Goal: Information Seeking & Learning: Learn about a topic

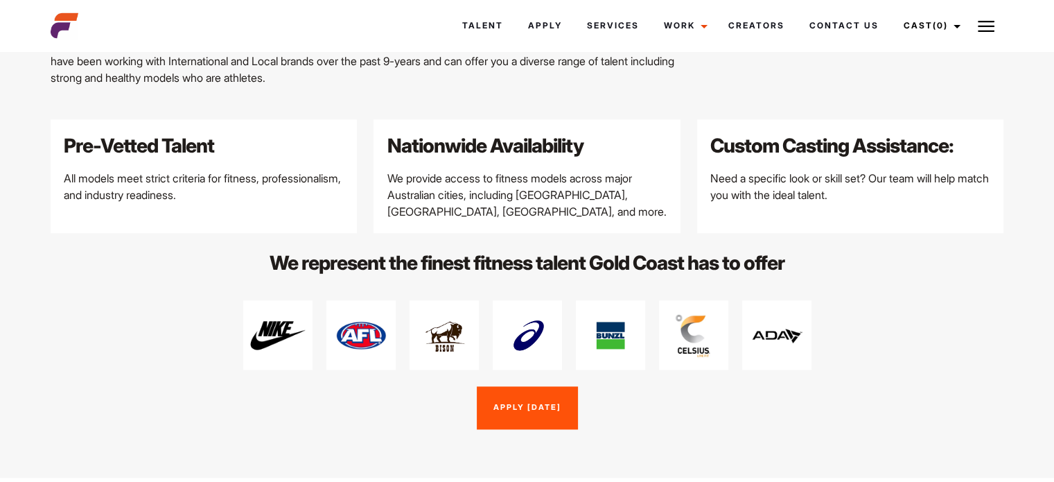
scroll to position [1871, 0]
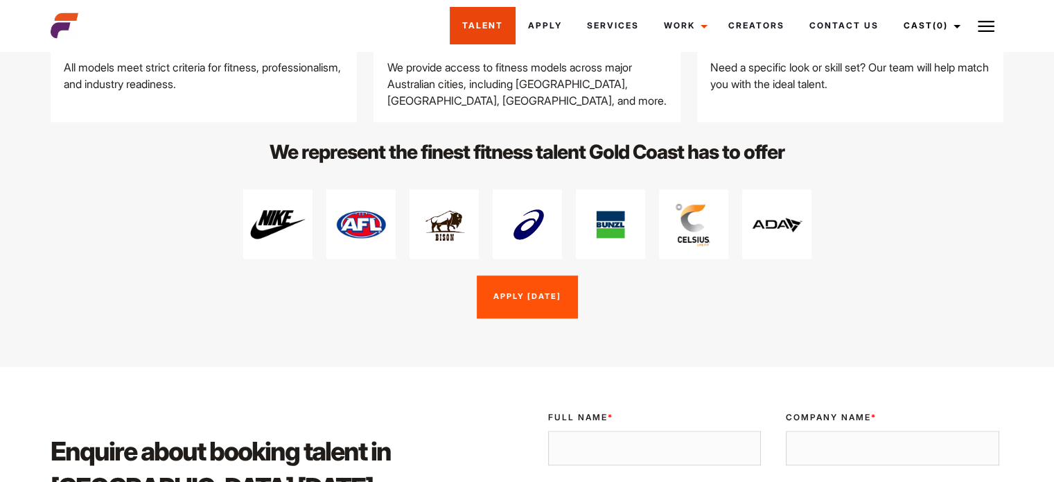
click at [485, 28] on link "Talent" at bounding box center [483, 25] width 66 height 37
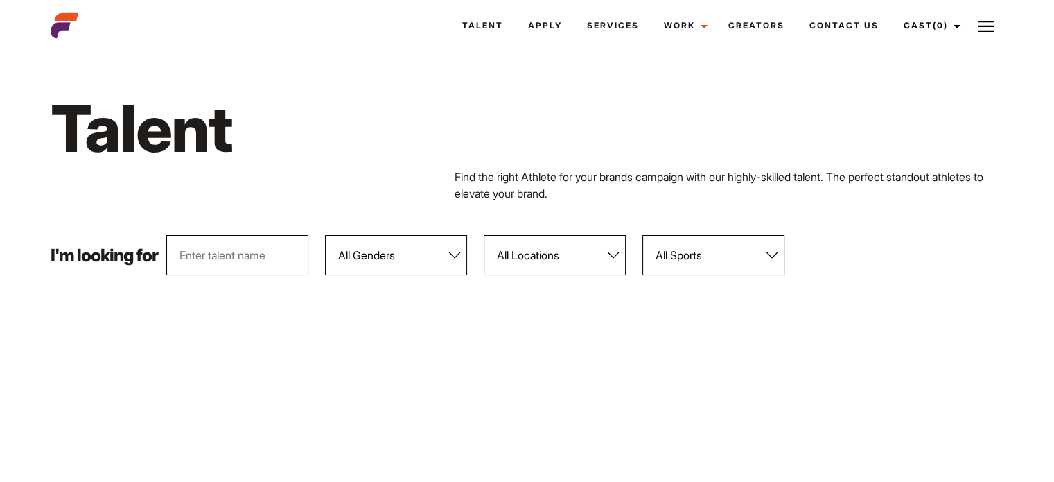
click at [512, 254] on select "All Locations [GEOGRAPHIC_DATA] [GEOGRAPHIC_DATA] [GEOGRAPHIC_DATA] [GEOGRAPHIC…" at bounding box center [555, 255] width 142 height 40
select select "117"
click at [484, 235] on select "All Locations [GEOGRAPHIC_DATA] [GEOGRAPHIC_DATA] [GEOGRAPHIC_DATA] [GEOGRAPHIC…" at bounding box center [555, 255] width 142 height 40
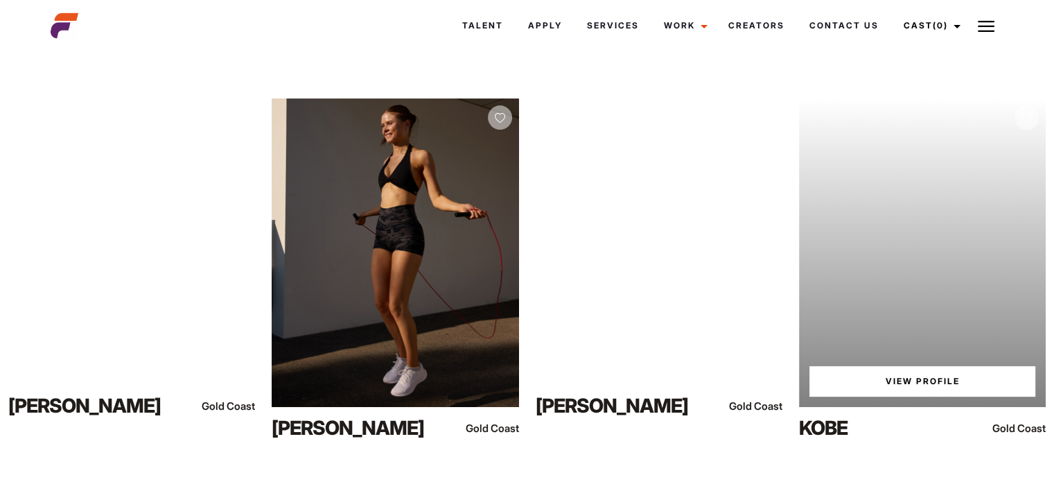
scroll to position [208, 0]
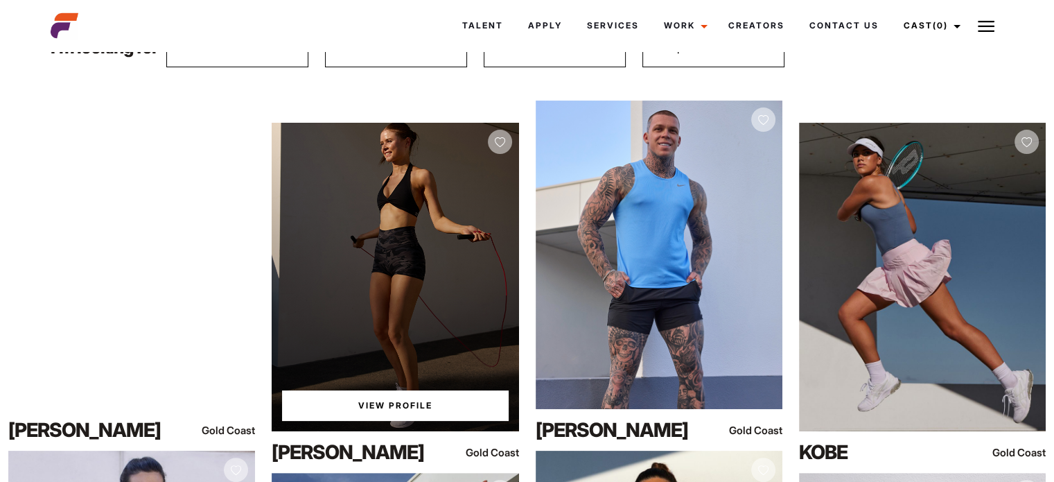
drag, startPoint x: 376, startPoint y: 272, endPoint x: 402, endPoint y: 277, distance: 26.9
click at [402, 277] on div "View Profile" at bounding box center [395, 277] width 247 height 308
click at [410, 415] on link "View Profile" at bounding box center [395, 405] width 226 height 30
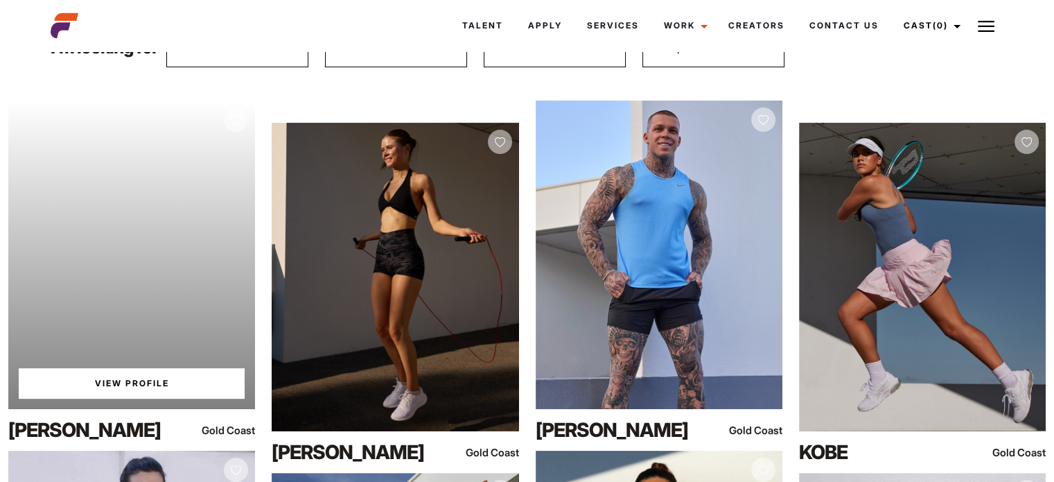
click at [160, 268] on div "Your browser does not support the video tag. View Profile" at bounding box center [131, 255] width 247 height 308
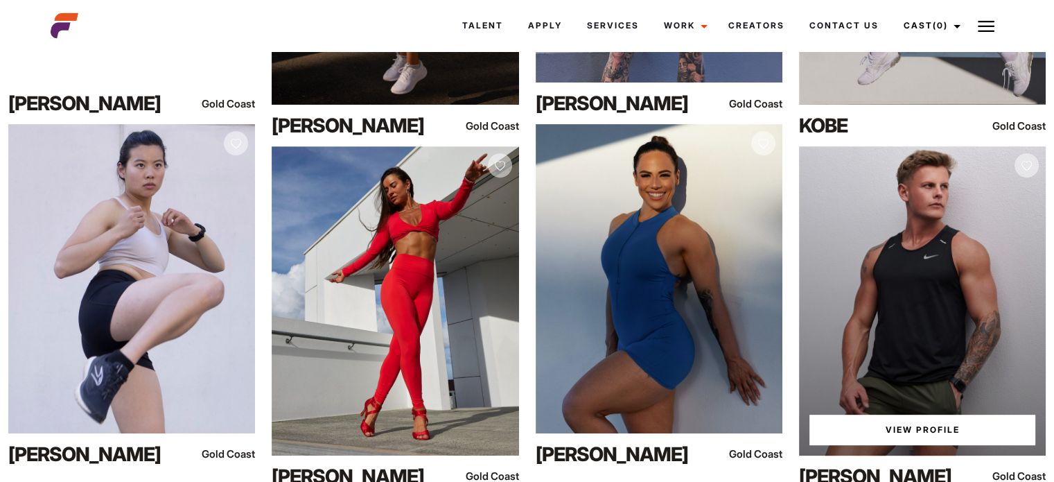
scroll to position [624, 0]
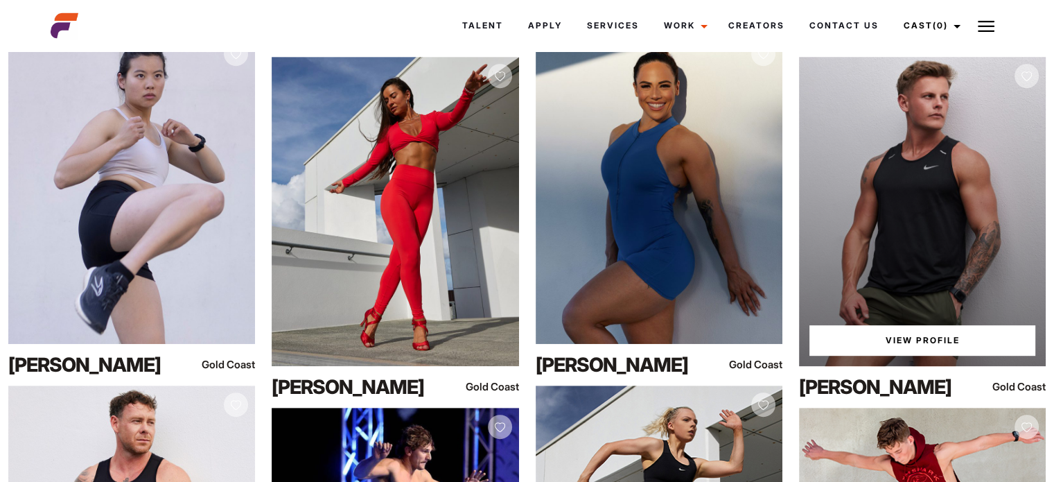
drag, startPoint x: 890, startPoint y: 340, endPoint x: 935, endPoint y: 171, distance: 175.7
click at [935, 171] on div "View Profile" at bounding box center [922, 211] width 247 height 308
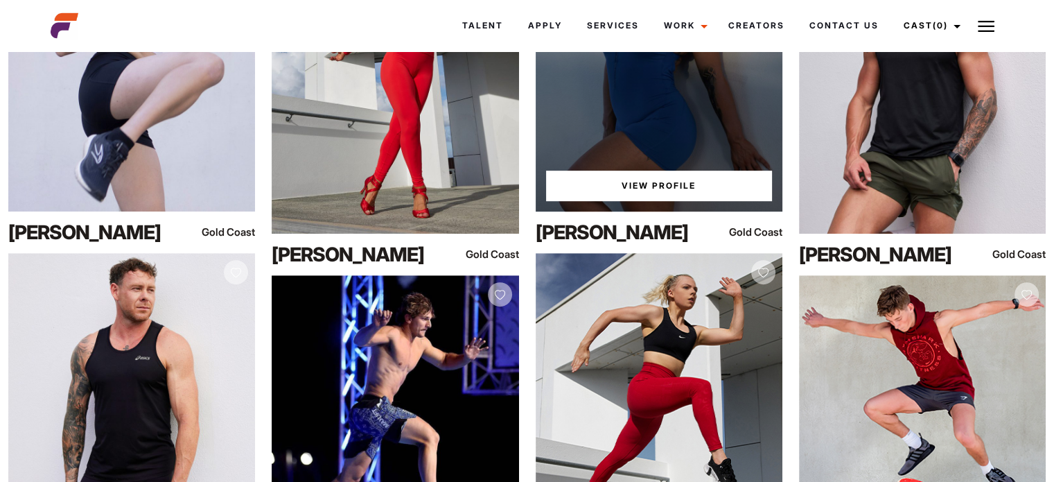
scroll to position [970, 0]
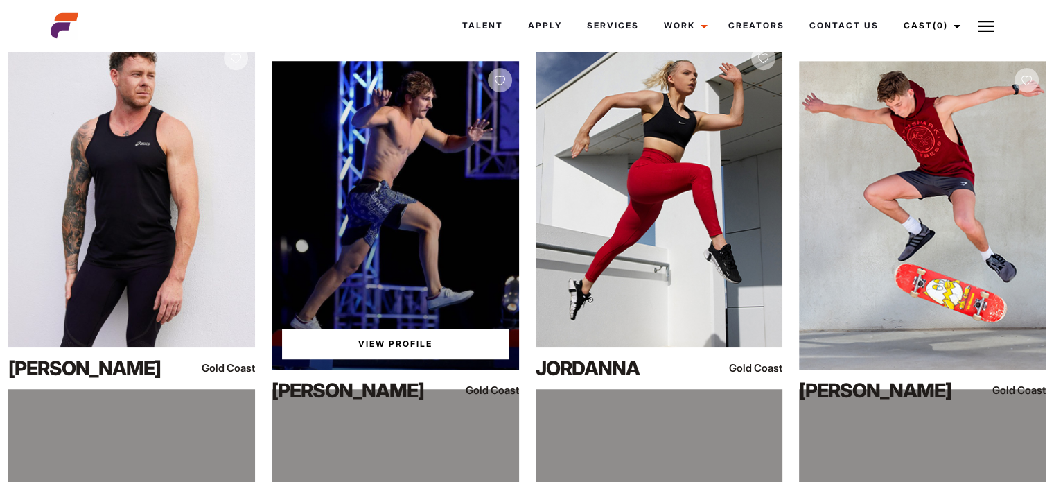
drag, startPoint x: 430, startPoint y: 193, endPoint x: 399, endPoint y: 349, distance: 158.9
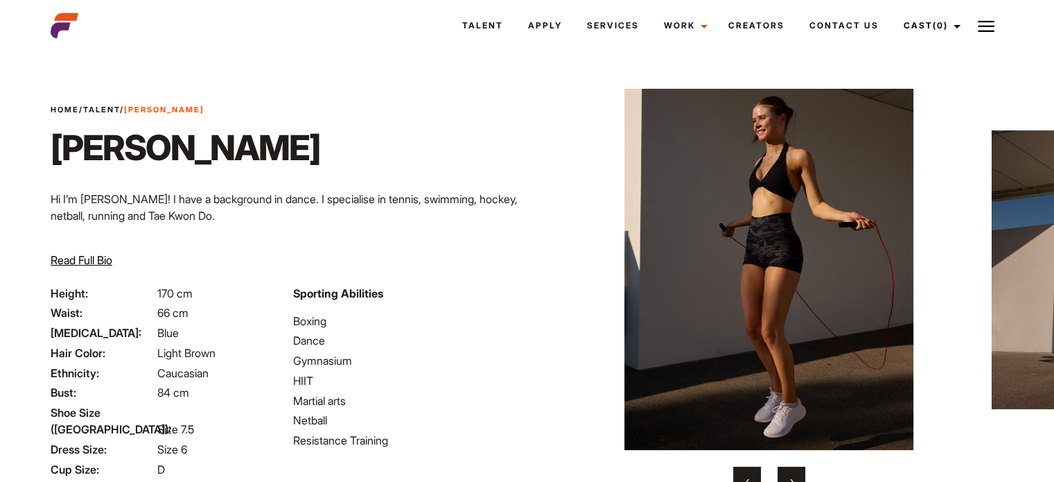
click at [750, 270] on img at bounding box center [769, 269] width 418 height 361
click at [788, 470] on button "›" at bounding box center [792, 480] width 28 height 28
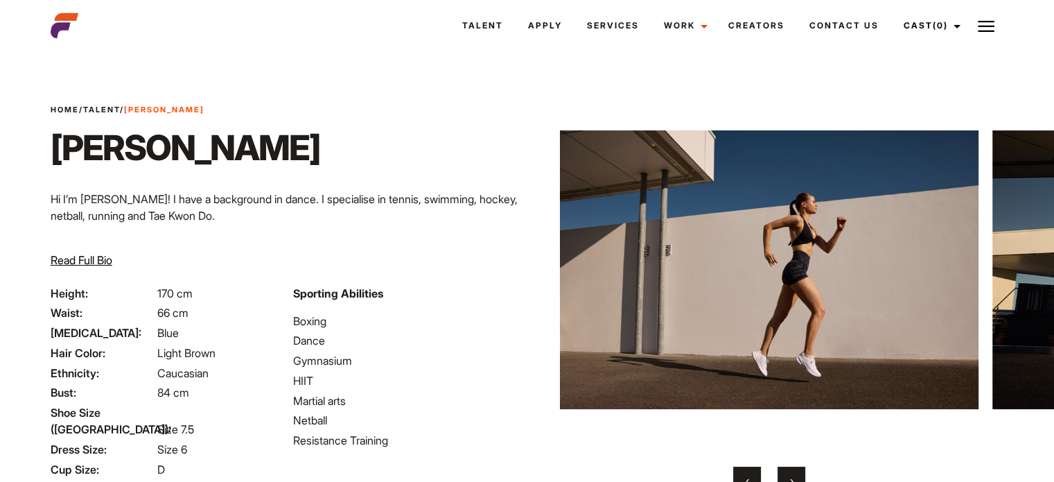
click at [790, 471] on button "›" at bounding box center [792, 480] width 28 height 28
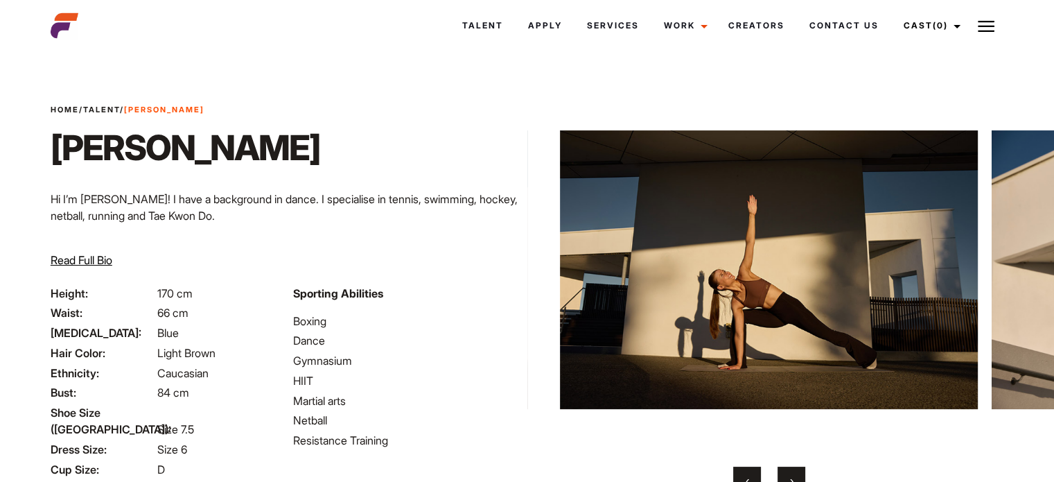
click at [790, 471] on button "›" at bounding box center [792, 480] width 28 height 28
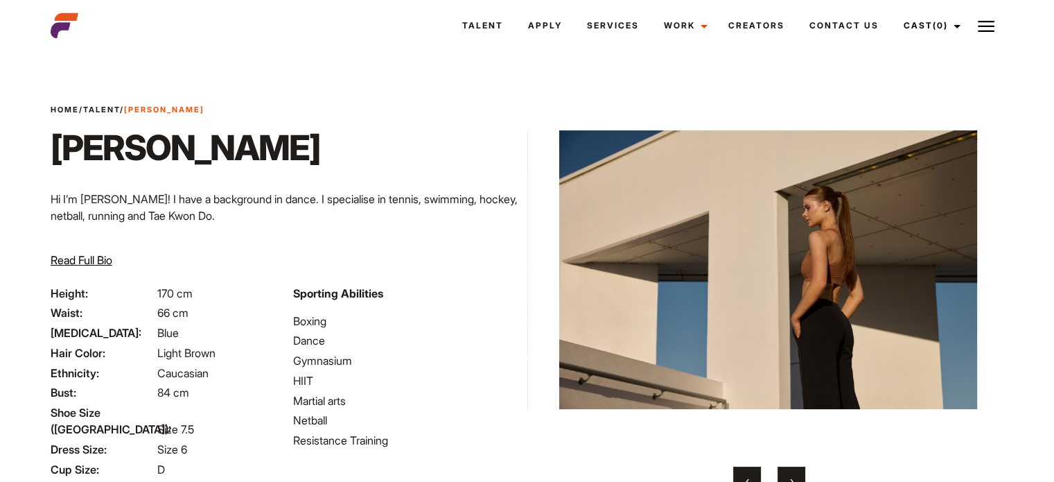
click at [790, 471] on button "›" at bounding box center [792, 480] width 28 height 28
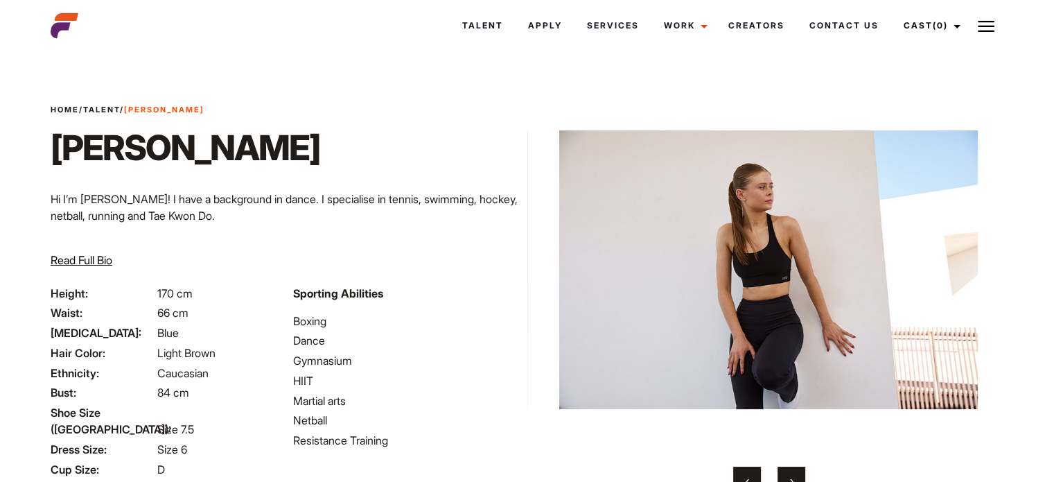
click at [790, 471] on button "›" at bounding box center [792, 480] width 28 height 28
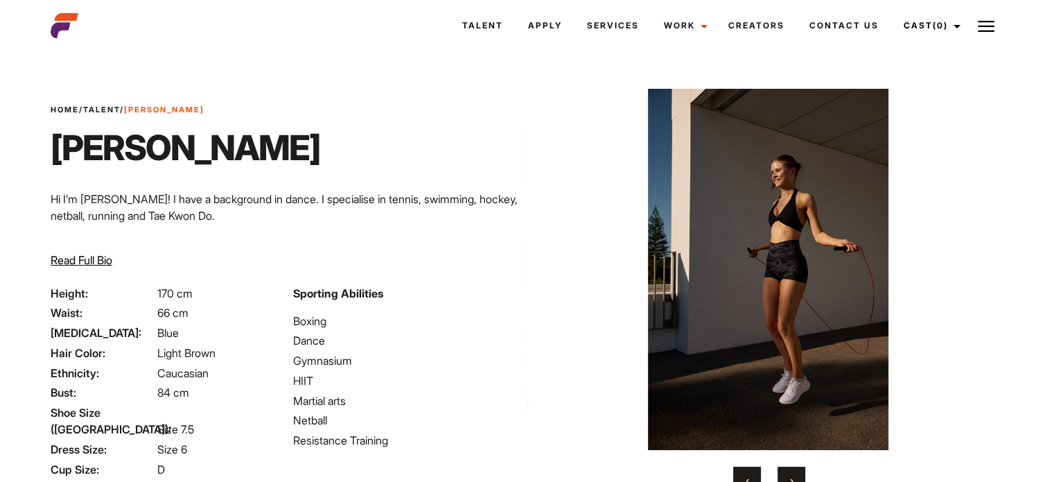
click at [790, 471] on button "›" at bounding box center [792, 480] width 28 height 28
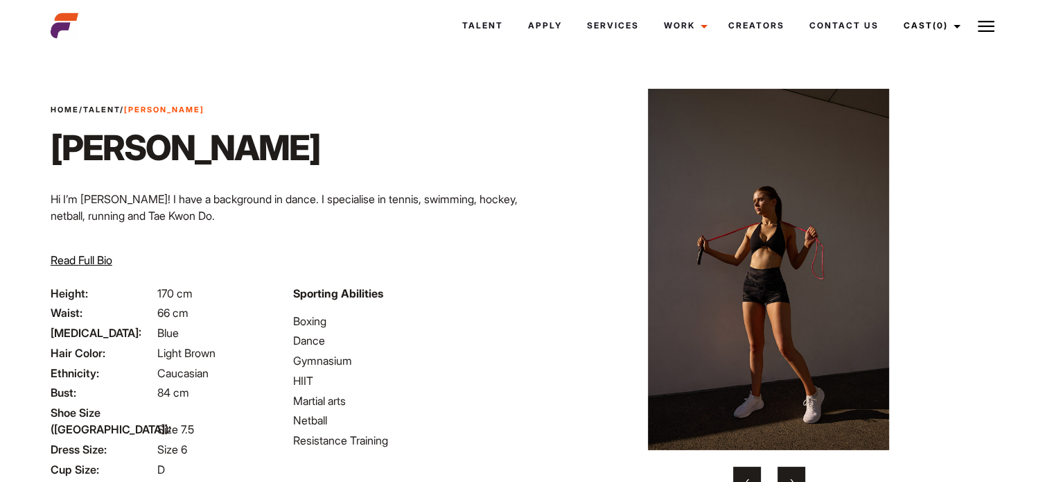
click at [790, 471] on button "›" at bounding box center [792, 480] width 28 height 28
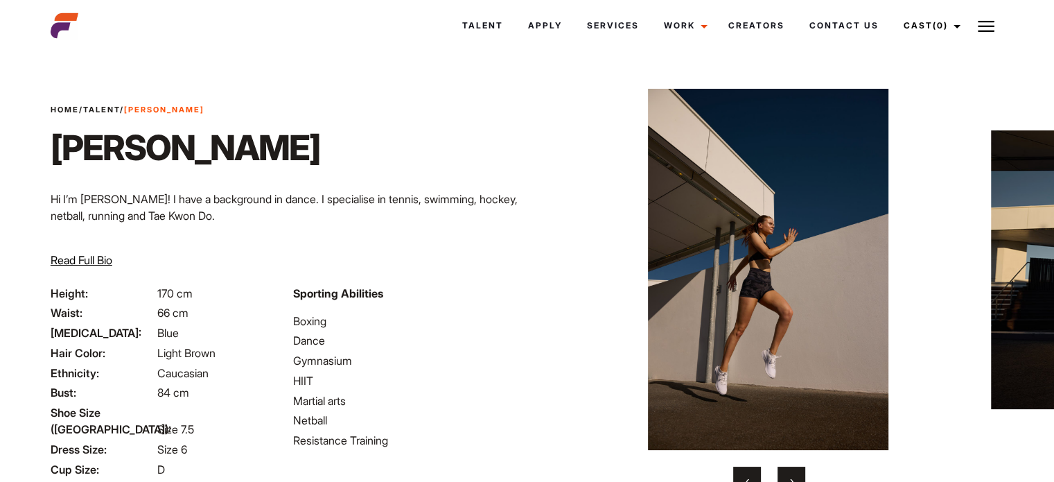
click at [790, 471] on button "›" at bounding box center [792, 480] width 28 height 28
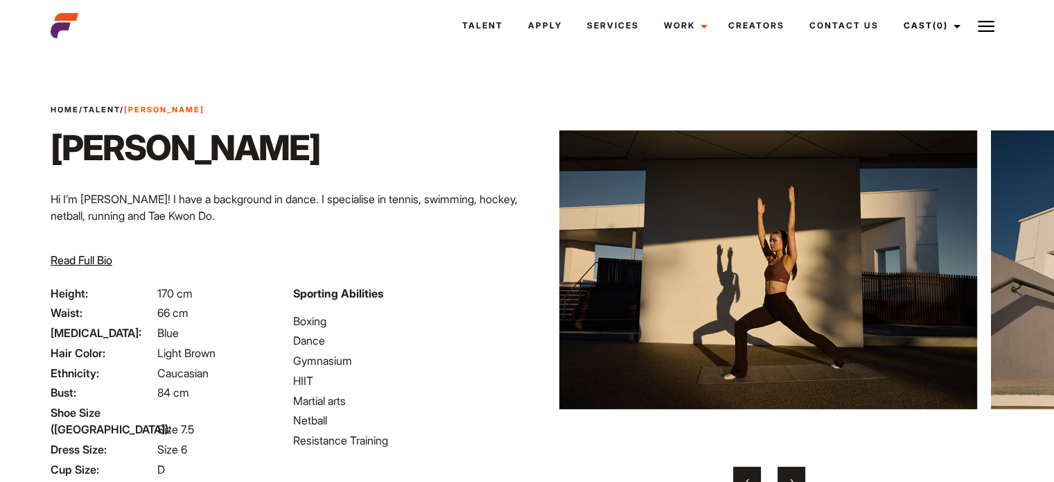
click at [790, 471] on button "›" at bounding box center [792, 480] width 28 height 28
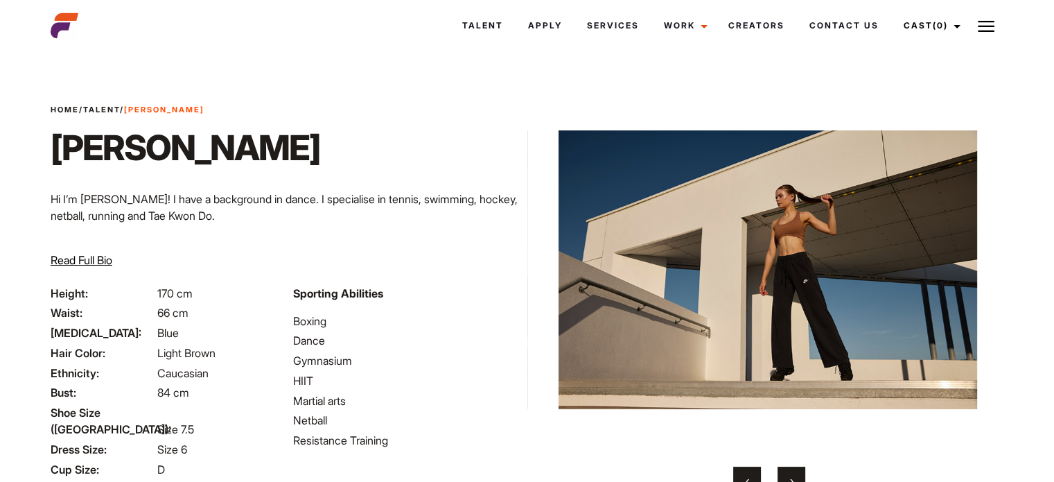
click at [790, 471] on button "›" at bounding box center [792, 480] width 28 height 28
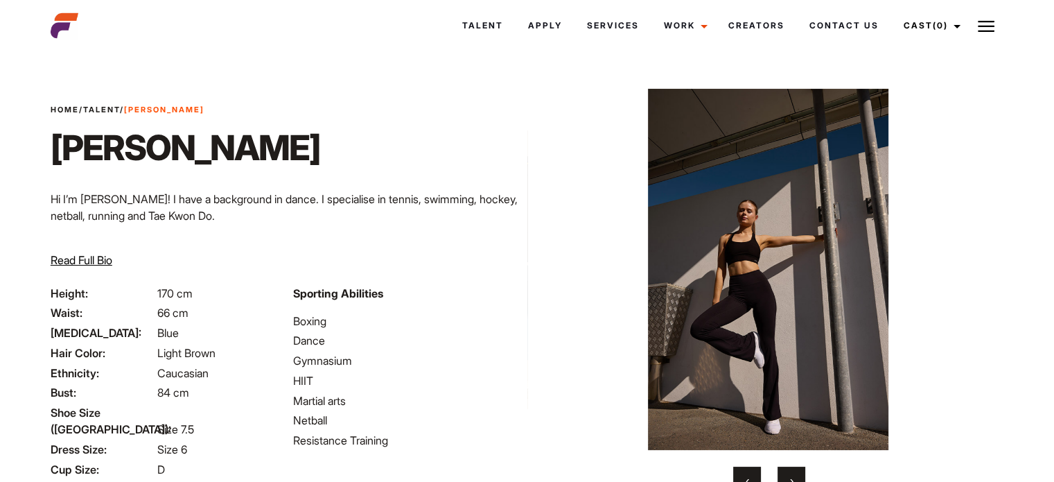
click at [790, 471] on button "›" at bounding box center [792, 480] width 28 height 28
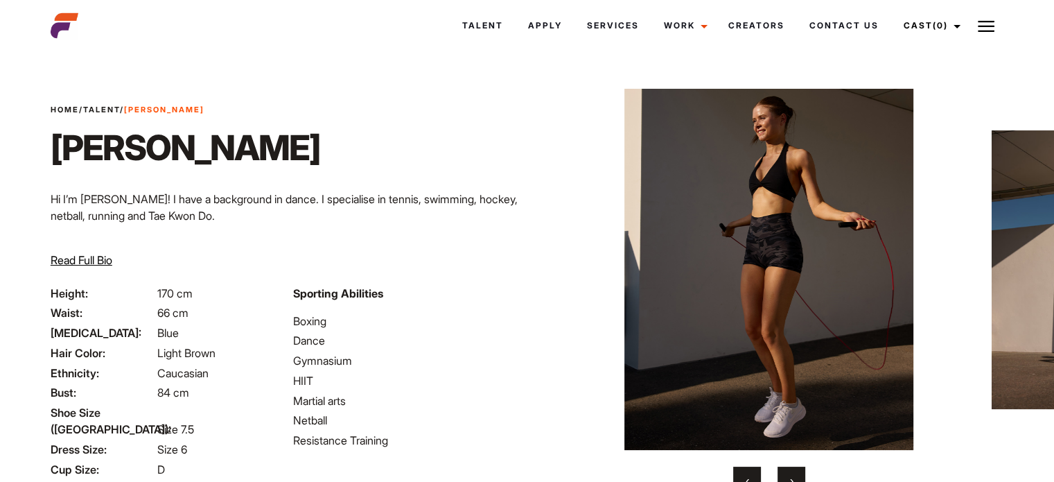
click at [790, 471] on button "›" at bounding box center [792, 480] width 28 height 28
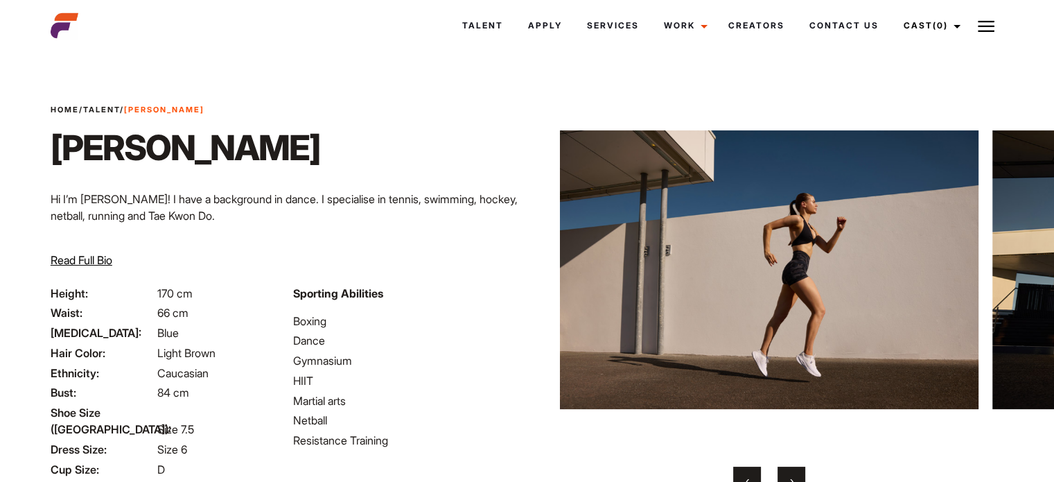
drag, startPoint x: 119, startPoint y: 26, endPoint x: 112, endPoint y: 27, distance: 7.7
click at [119, 26] on div at bounding box center [122, 26] width 161 height 28
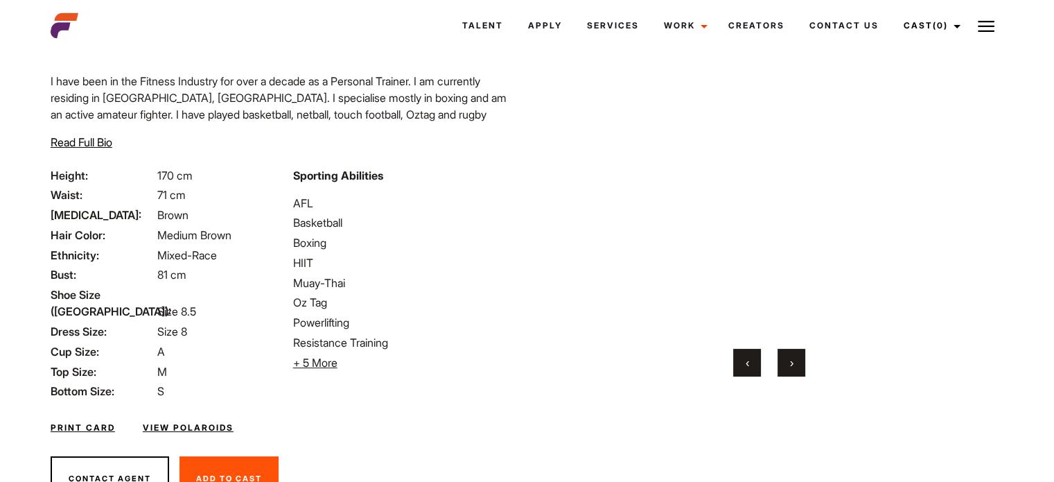
scroll to position [26, 0]
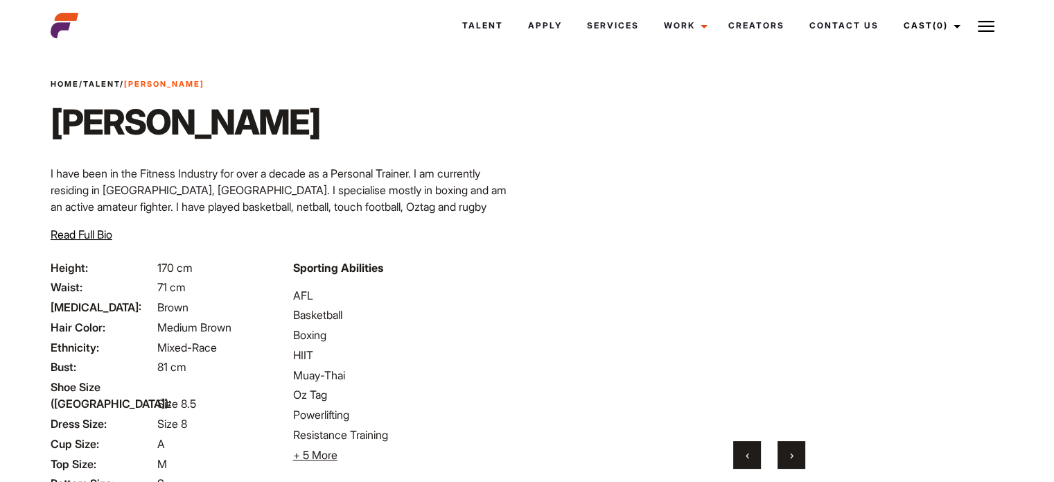
click at [798, 450] on button "›" at bounding box center [792, 455] width 28 height 28
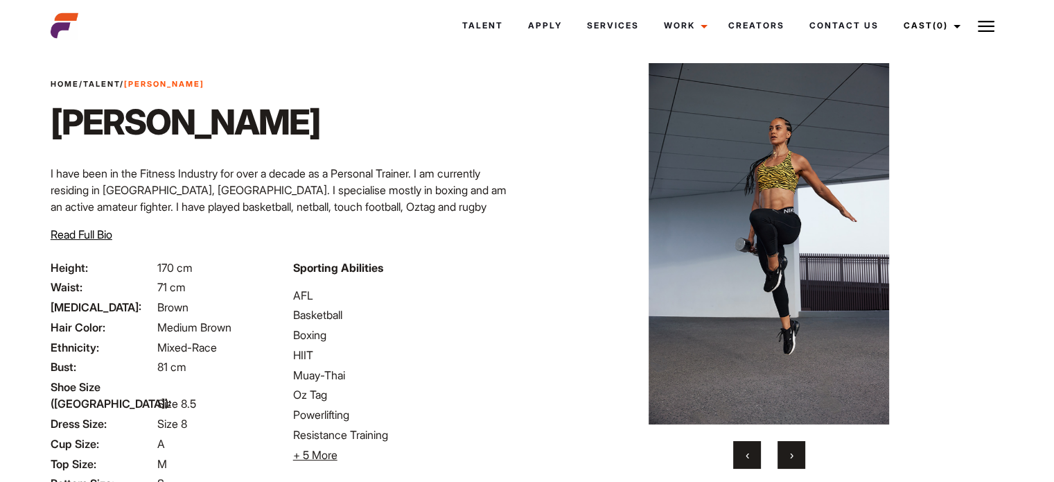
click at [798, 450] on button "›" at bounding box center [792, 455] width 28 height 28
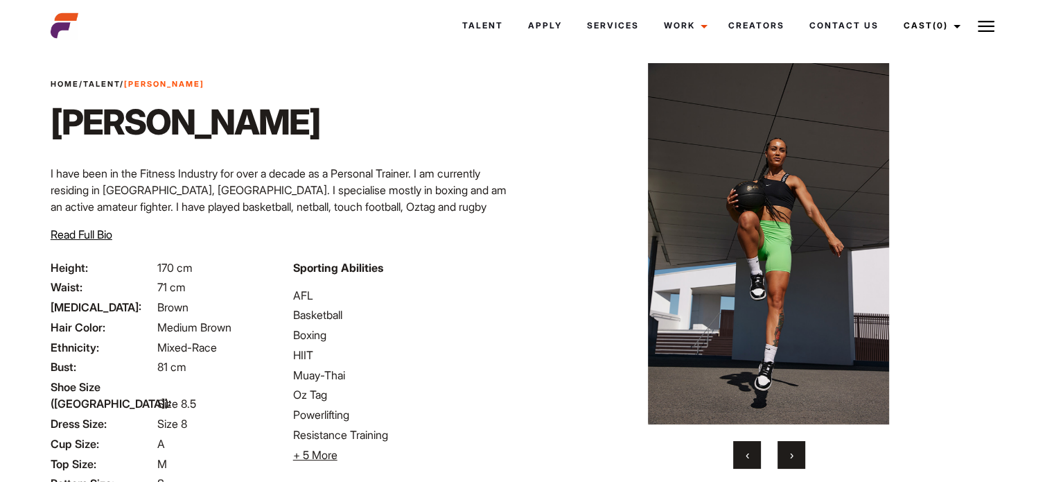
click at [798, 450] on button "›" at bounding box center [792, 455] width 28 height 28
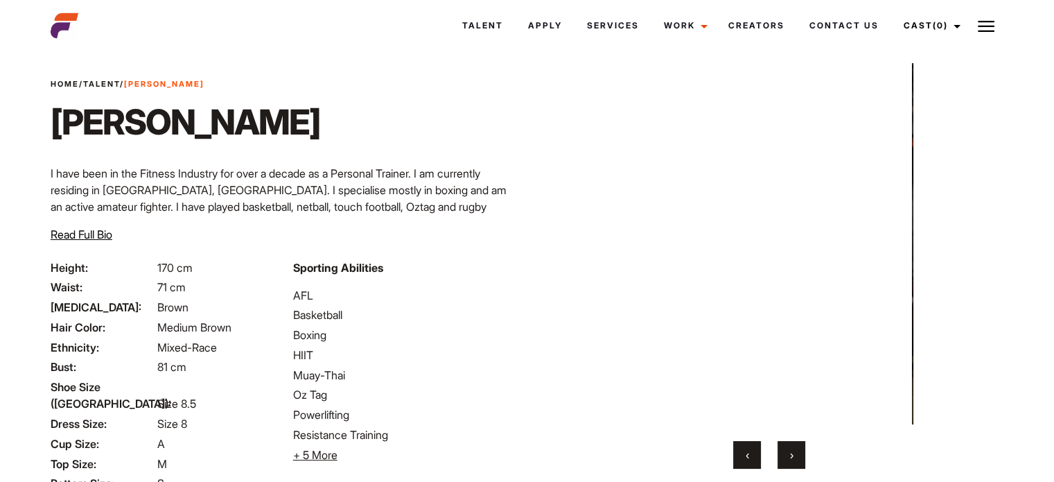
click at [798, 450] on button "›" at bounding box center [792, 455] width 28 height 28
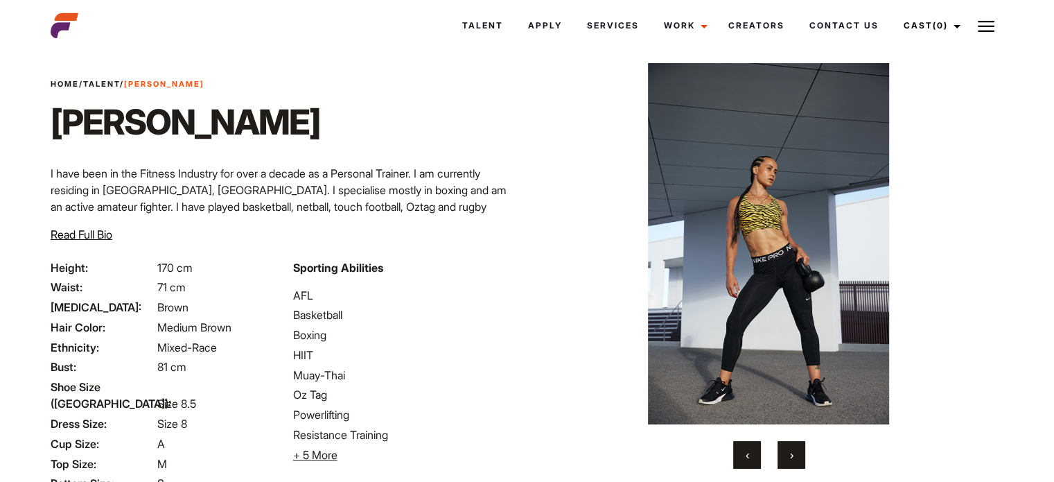
click at [800, 450] on button "›" at bounding box center [792, 455] width 28 height 28
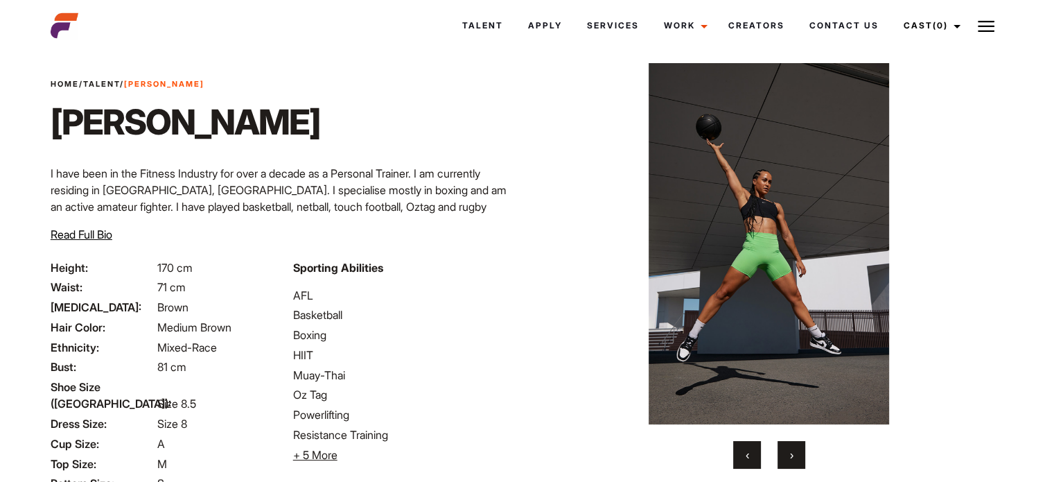
click at [800, 450] on button "›" at bounding box center [792, 455] width 28 height 28
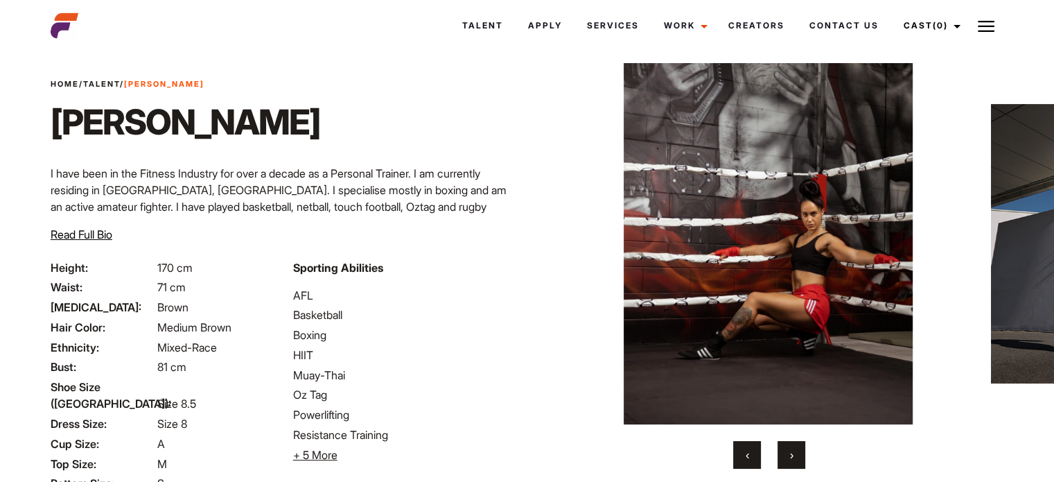
click at [800, 450] on button "›" at bounding box center [792, 455] width 28 height 28
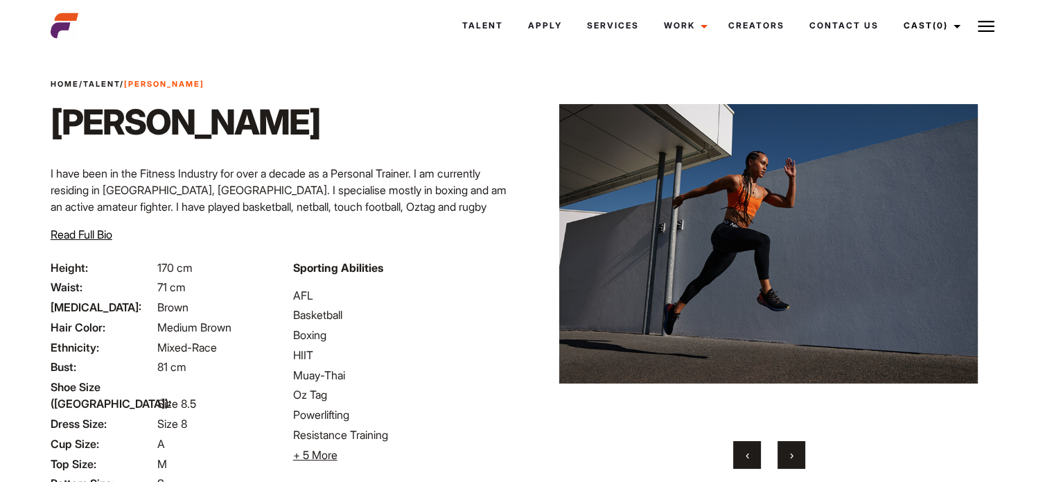
click at [800, 450] on button "›" at bounding box center [792, 455] width 28 height 28
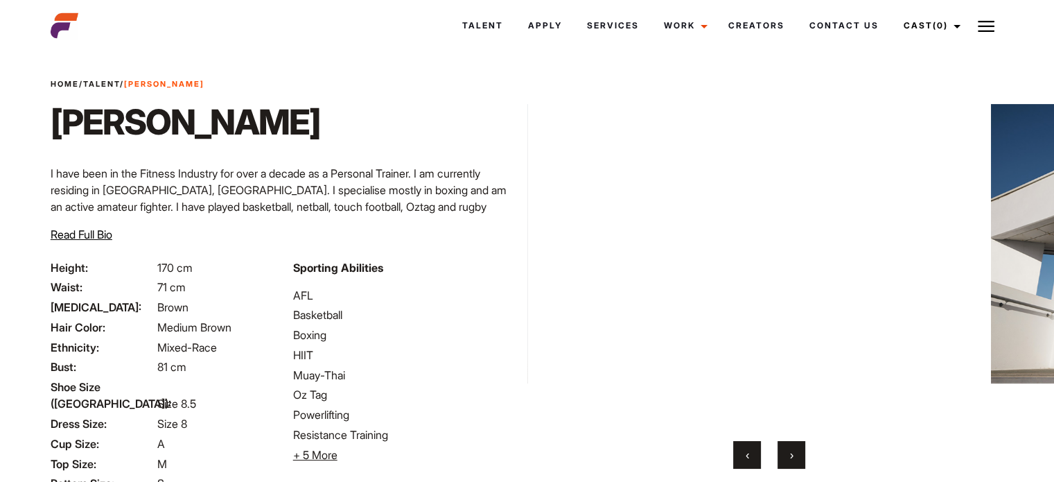
click at [800, 450] on button "›" at bounding box center [792, 455] width 28 height 28
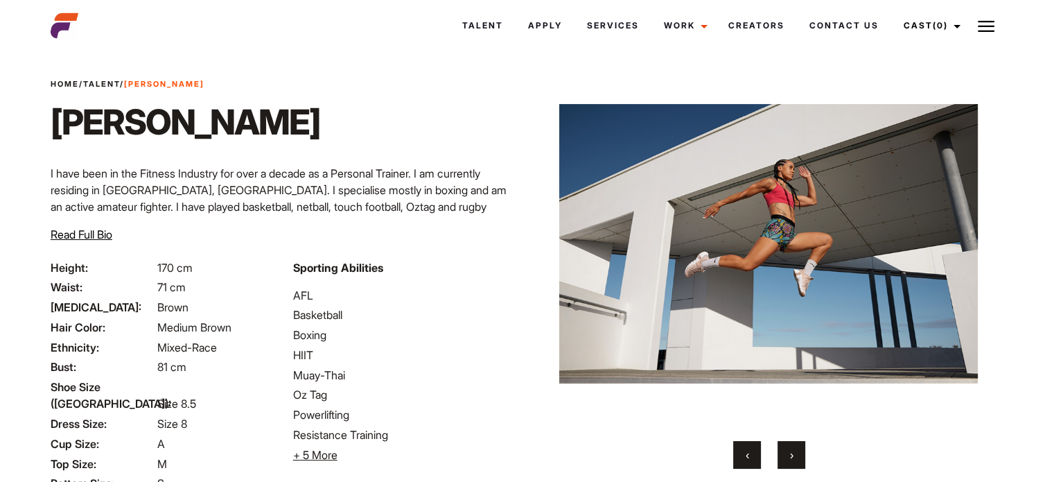
click at [800, 450] on button "›" at bounding box center [792, 455] width 28 height 28
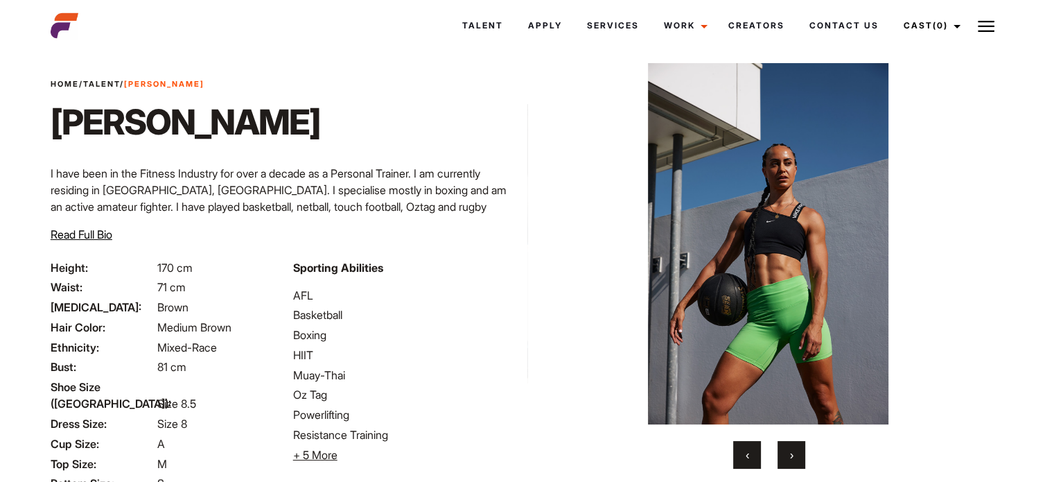
click at [800, 450] on button "›" at bounding box center [792, 455] width 28 height 28
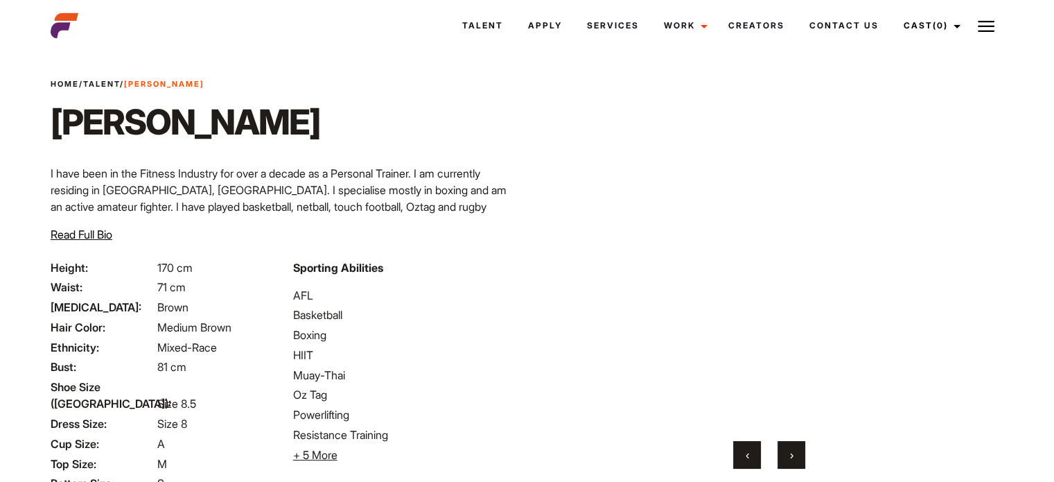
click at [800, 450] on button "›" at bounding box center [792, 455] width 28 height 28
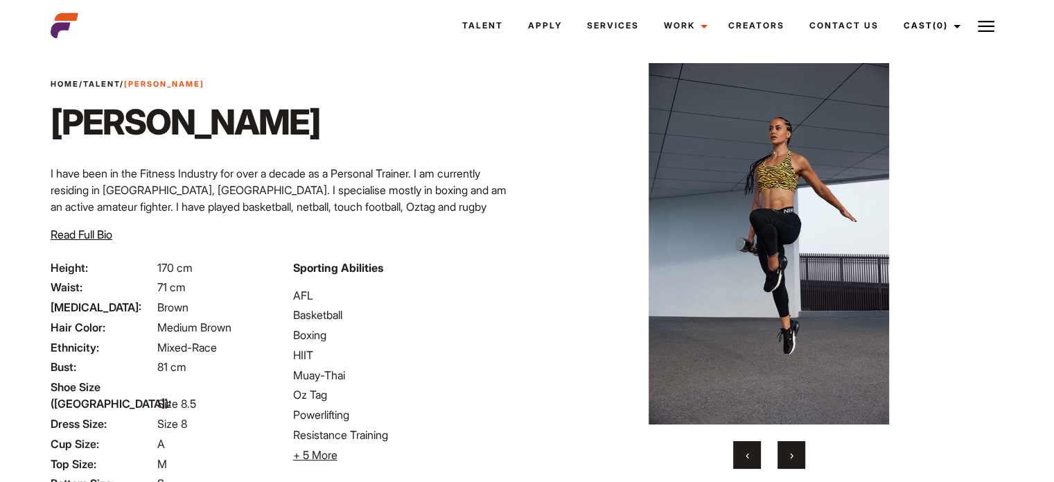
click at [800, 450] on button "›" at bounding box center [792, 455] width 28 height 28
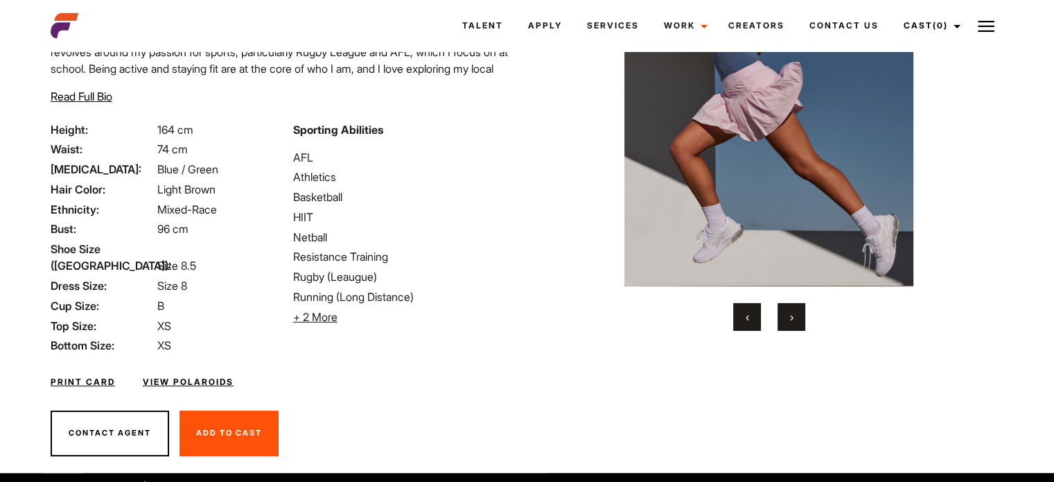
scroll to position [164, 0]
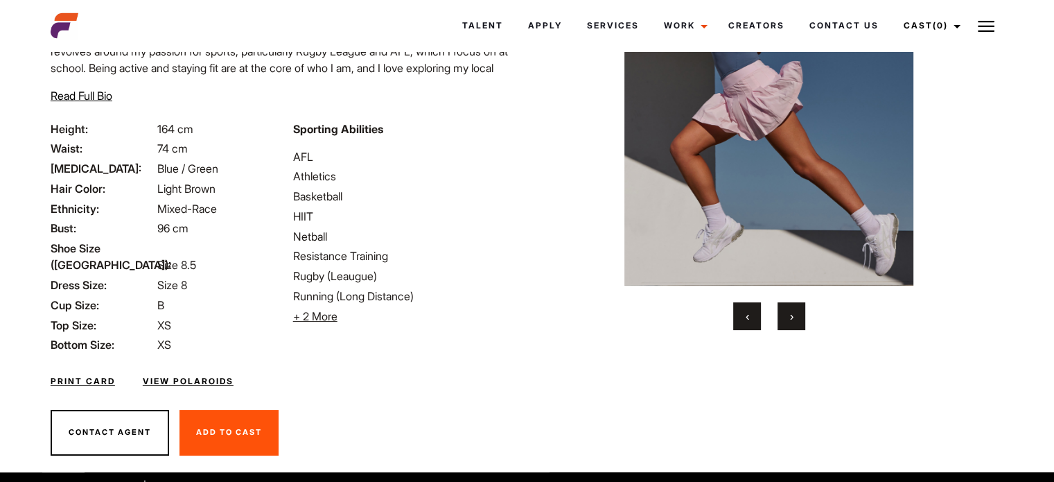
click at [789, 326] on button "›" at bounding box center [792, 316] width 28 height 28
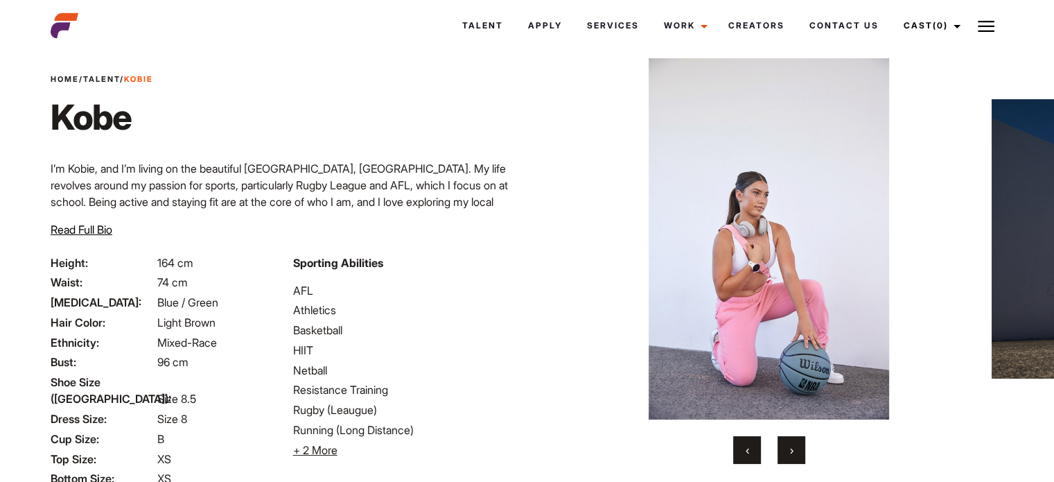
scroll to position [26, 0]
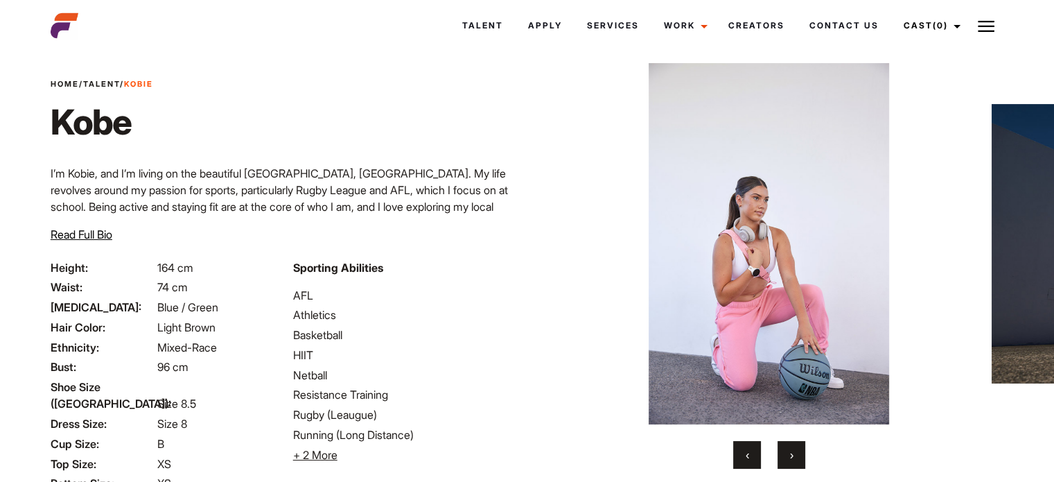
click at [792, 453] on span "›" at bounding box center [791, 455] width 3 height 14
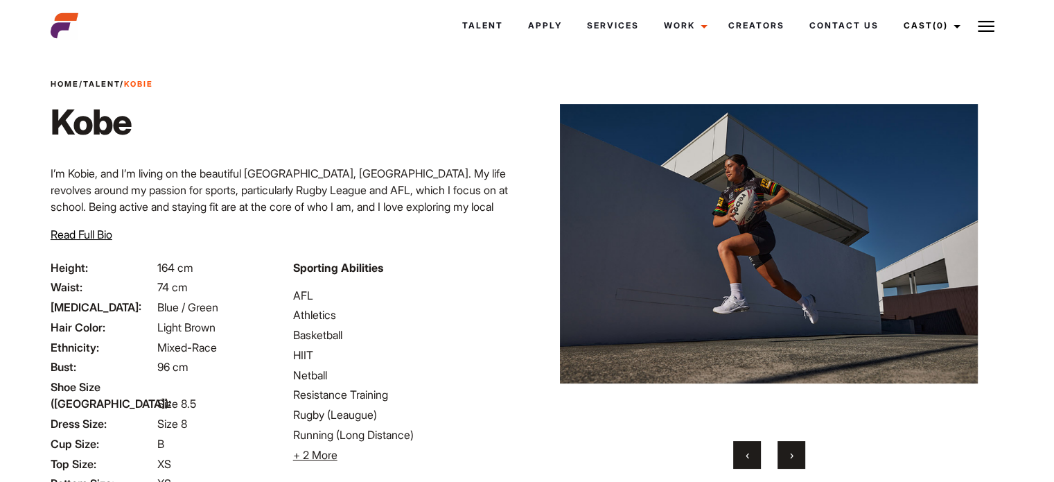
click at [792, 453] on span "›" at bounding box center [791, 455] width 3 height 14
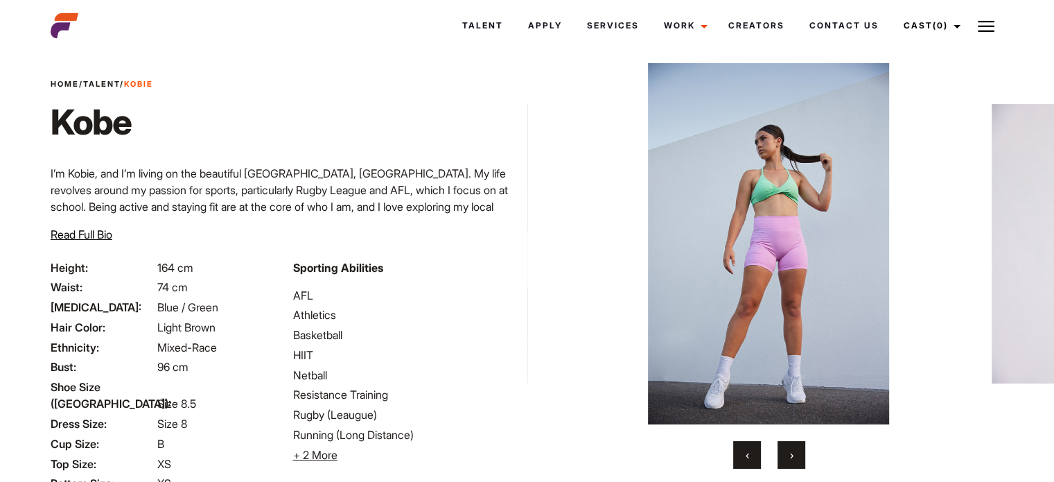
click at [792, 453] on span "›" at bounding box center [791, 455] width 3 height 14
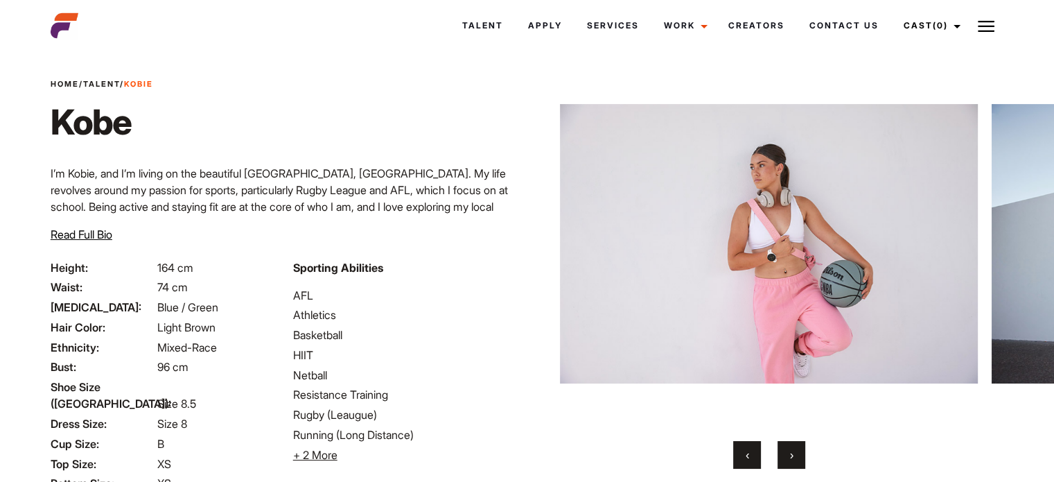
click at [792, 453] on span "›" at bounding box center [791, 455] width 3 height 14
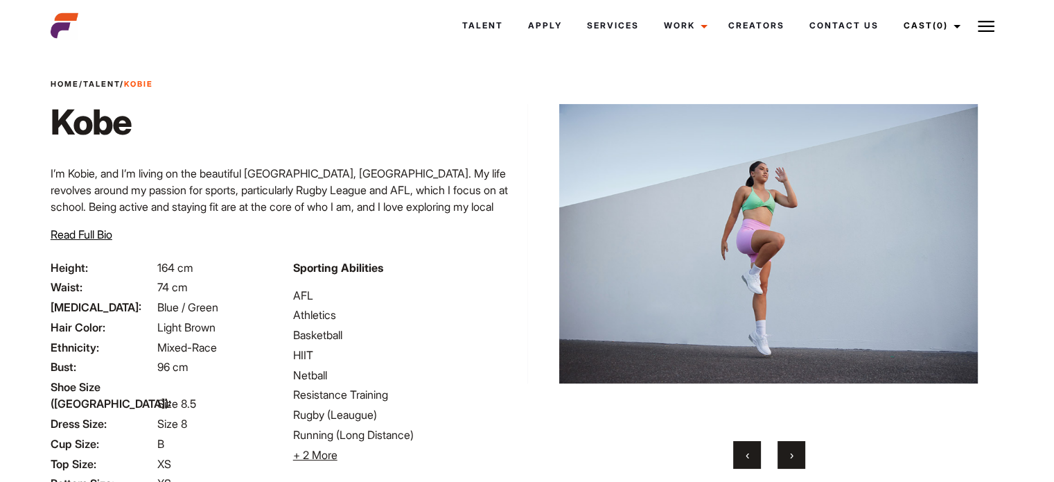
click at [792, 453] on span "›" at bounding box center [791, 455] width 3 height 14
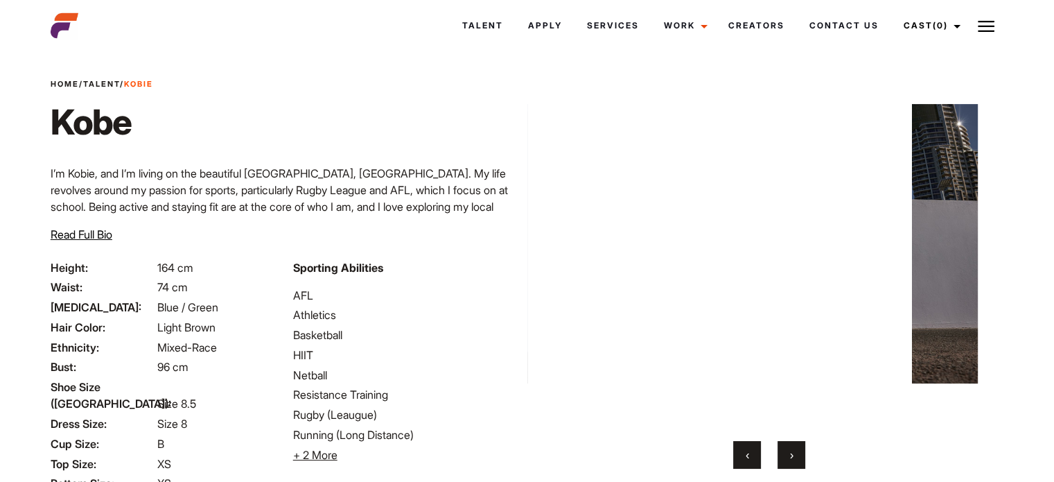
click at [792, 453] on span "›" at bounding box center [791, 455] width 3 height 14
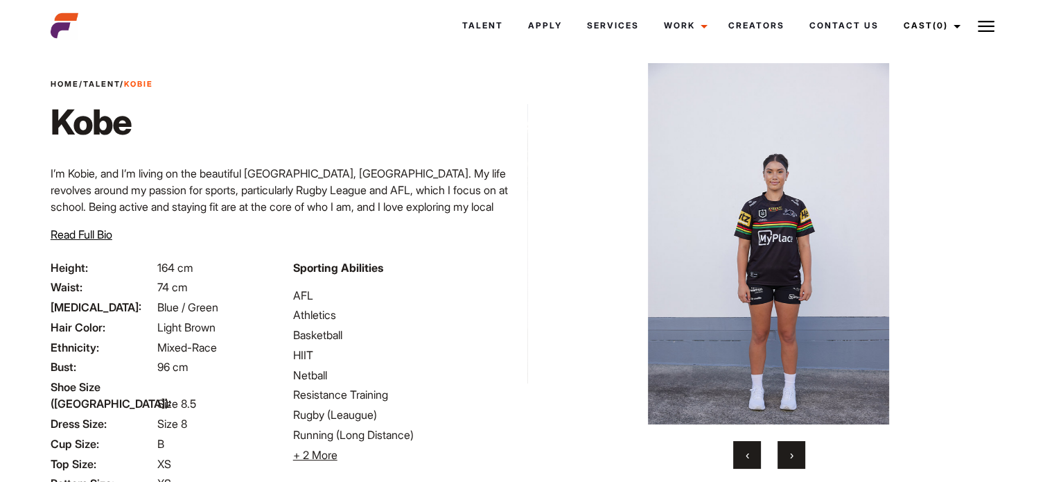
click at [792, 453] on span "›" at bounding box center [791, 455] width 3 height 14
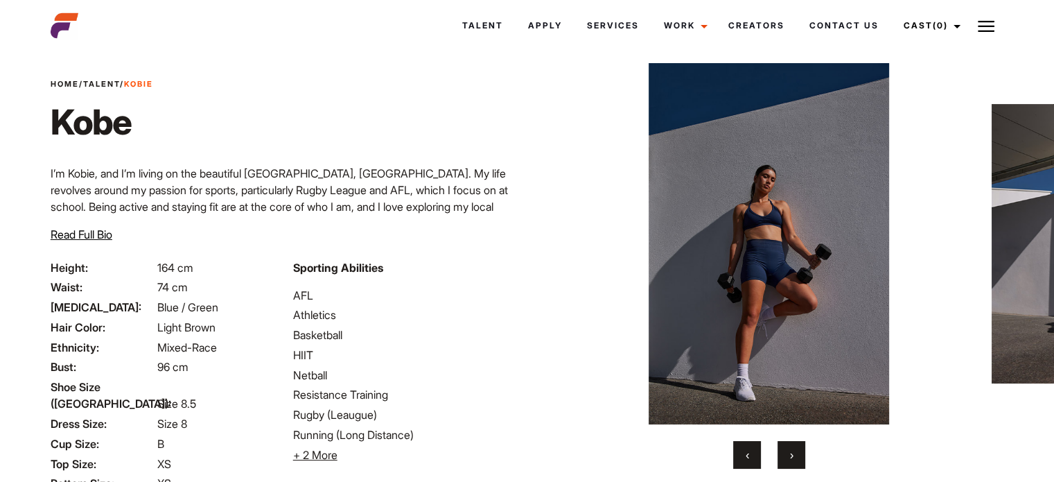
click at [792, 453] on span "›" at bounding box center [791, 455] width 3 height 14
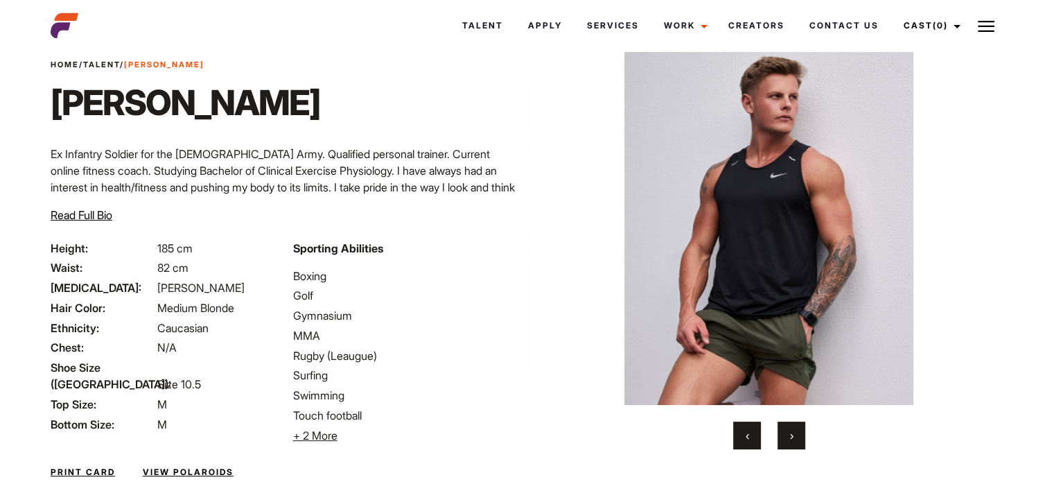
scroll to position [69, 0]
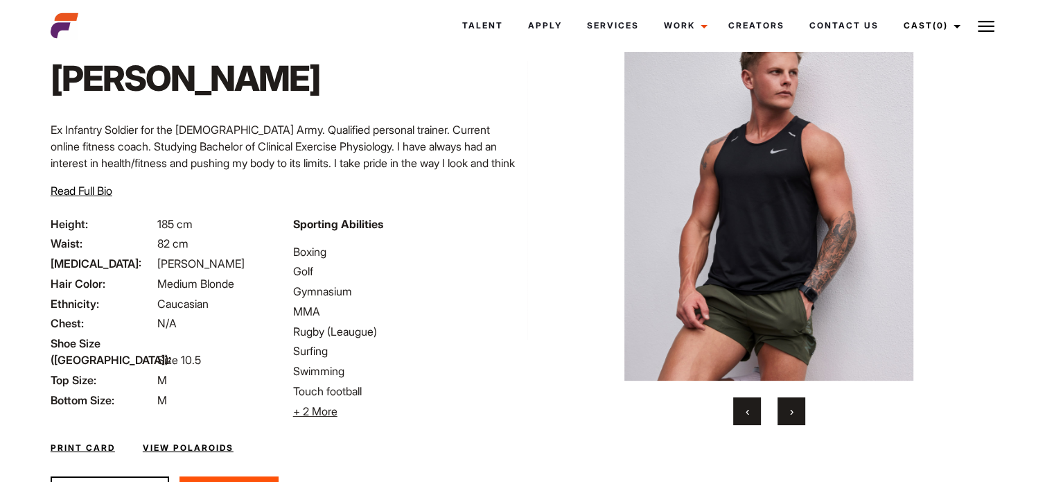
click at [798, 416] on button "›" at bounding box center [792, 411] width 28 height 28
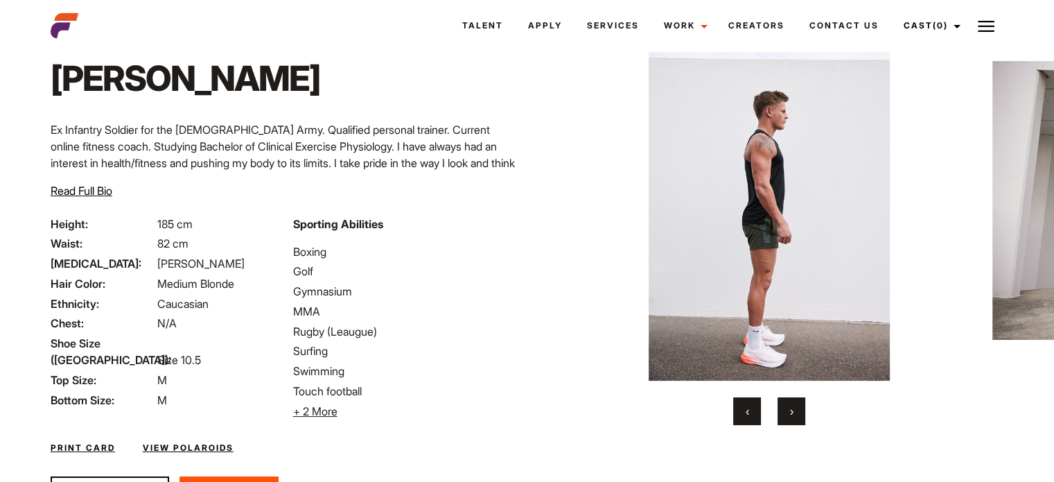
click at [798, 416] on button "›" at bounding box center [792, 411] width 28 height 28
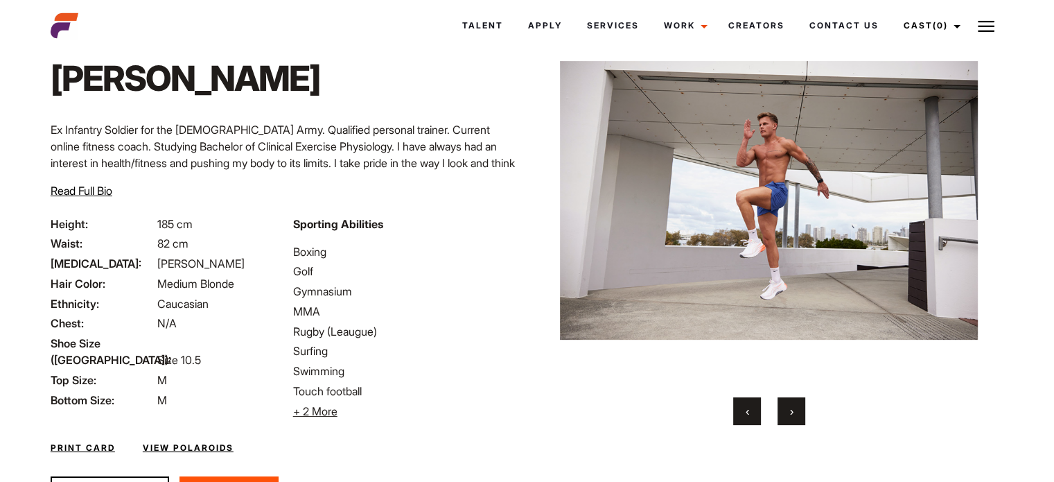
click at [798, 416] on button "›" at bounding box center [792, 411] width 28 height 28
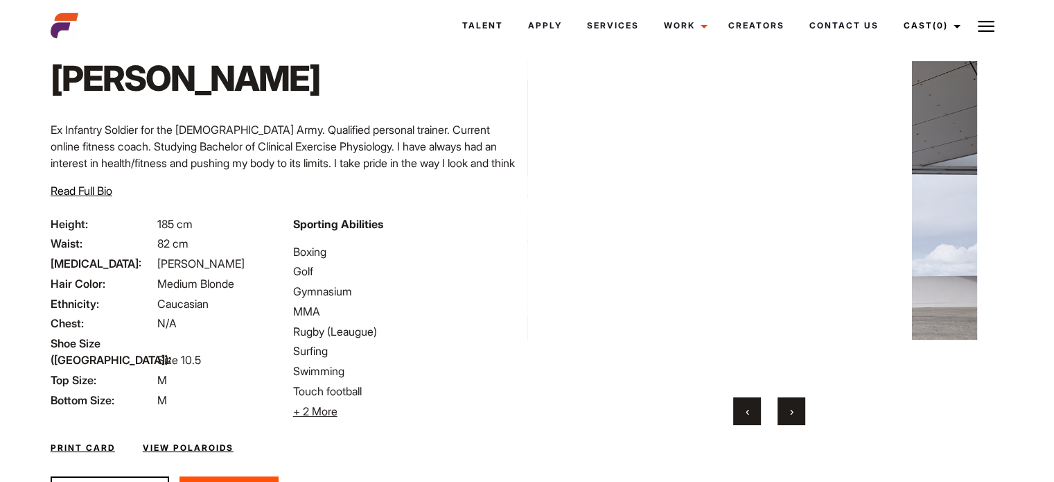
click at [798, 416] on button "›" at bounding box center [792, 411] width 28 height 28
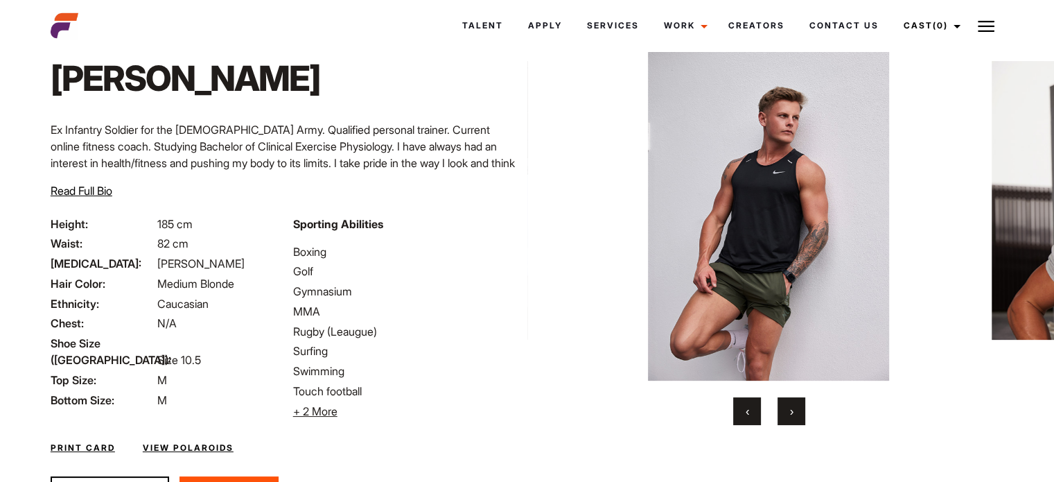
click at [798, 416] on button "›" at bounding box center [792, 411] width 28 height 28
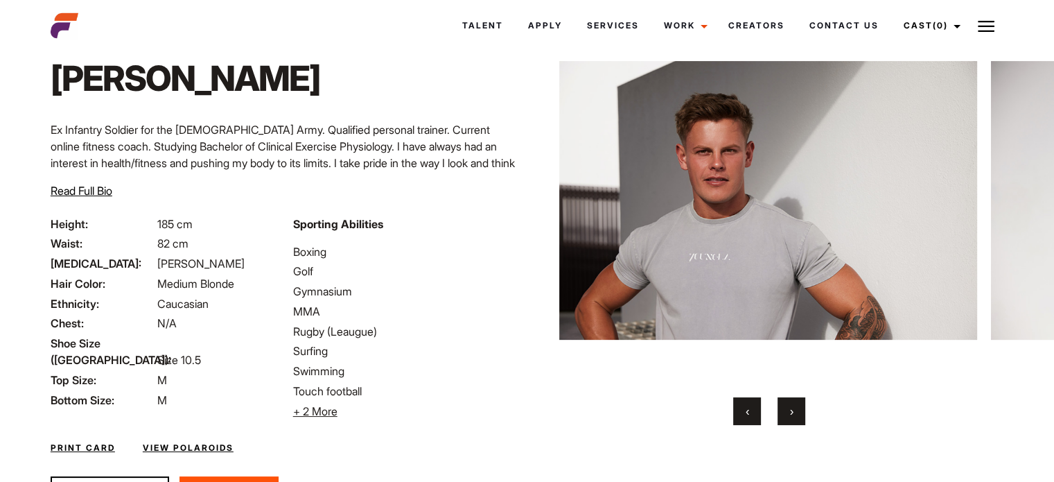
click at [798, 416] on button "›" at bounding box center [792, 411] width 28 height 28
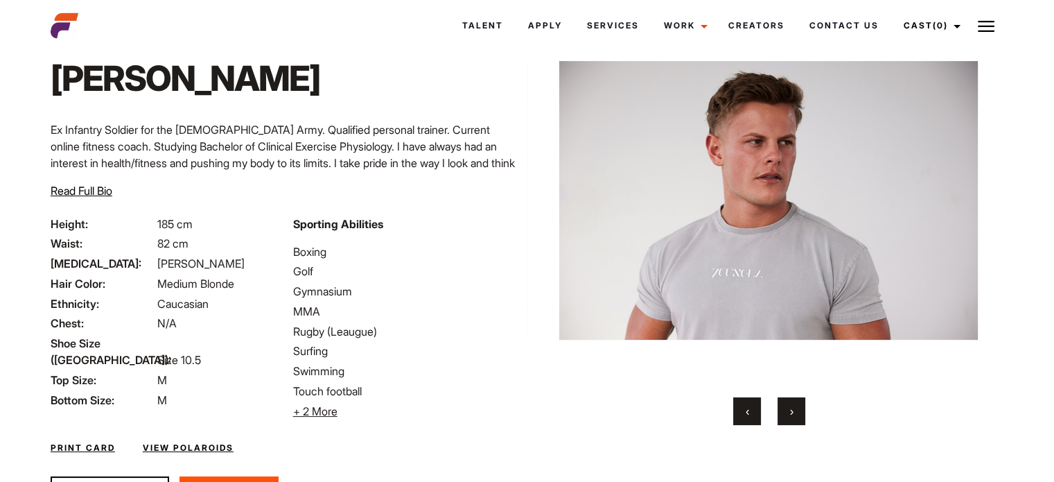
click at [798, 416] on button "›" at bounding box center [792, 411] width 28 height 28
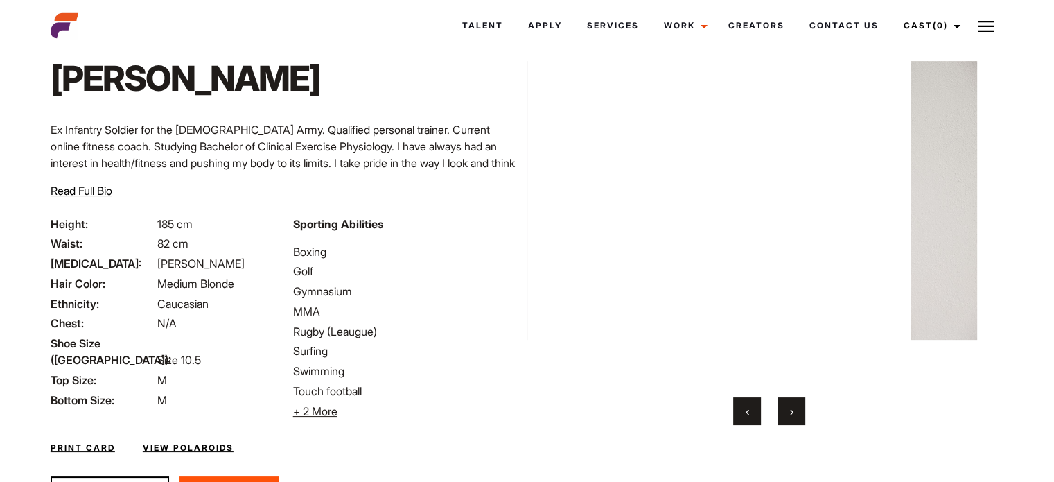
click at [798, 416] on button "›" at bounding box center [792, 411] width 28 height 28
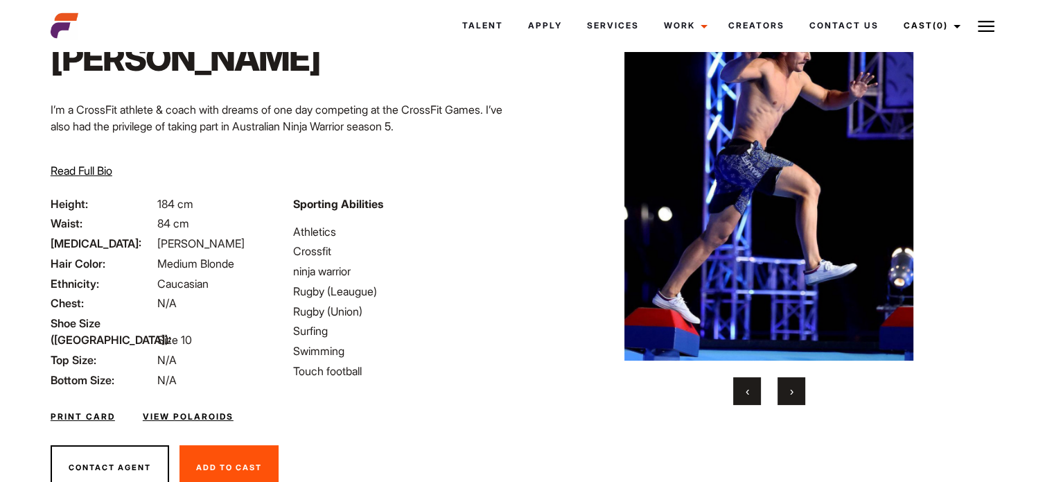
scroll to position [132, 0]
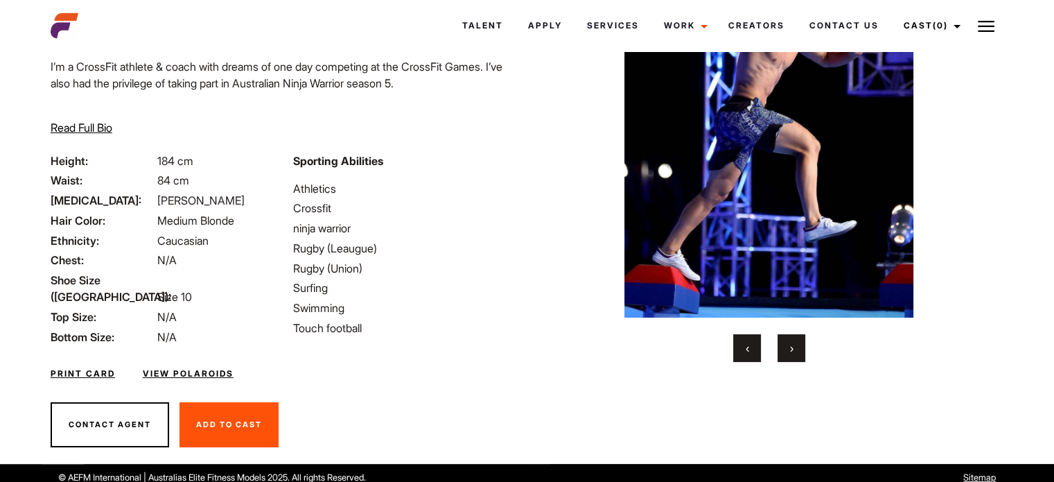
click at [787, 353] on button "›" at bounding box center [792, 348] width 28 height 28
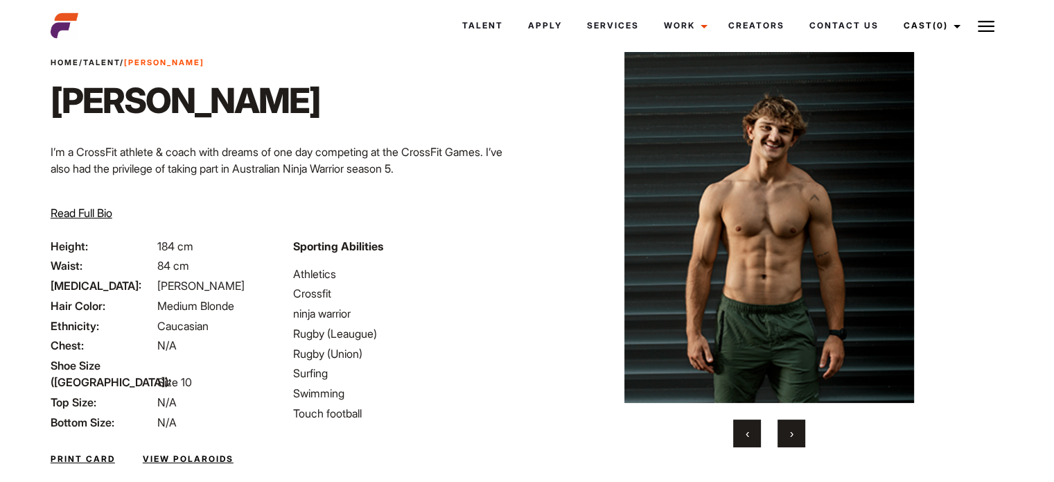
scroll to position [69, 0]
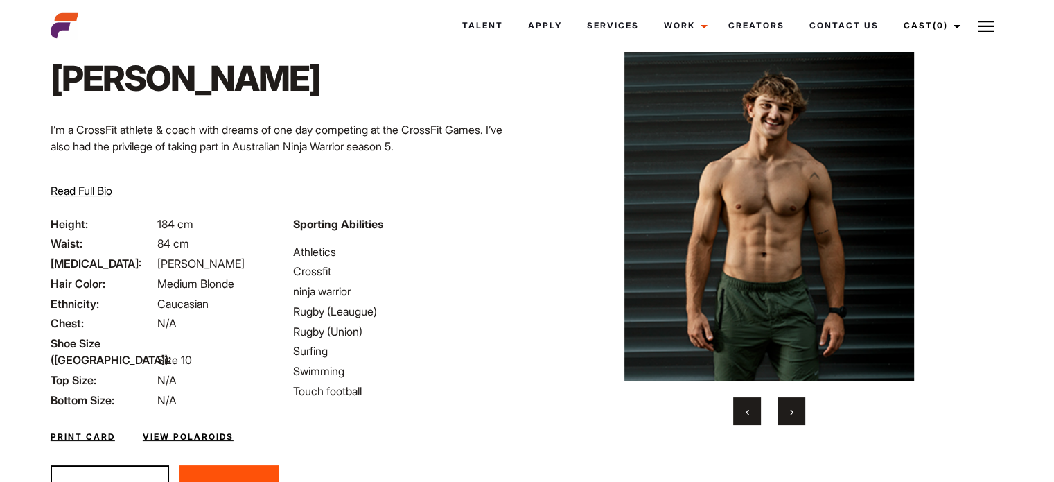
click at [795, 413] on button "›" at bounding box center [792, 411] width 28 height 28
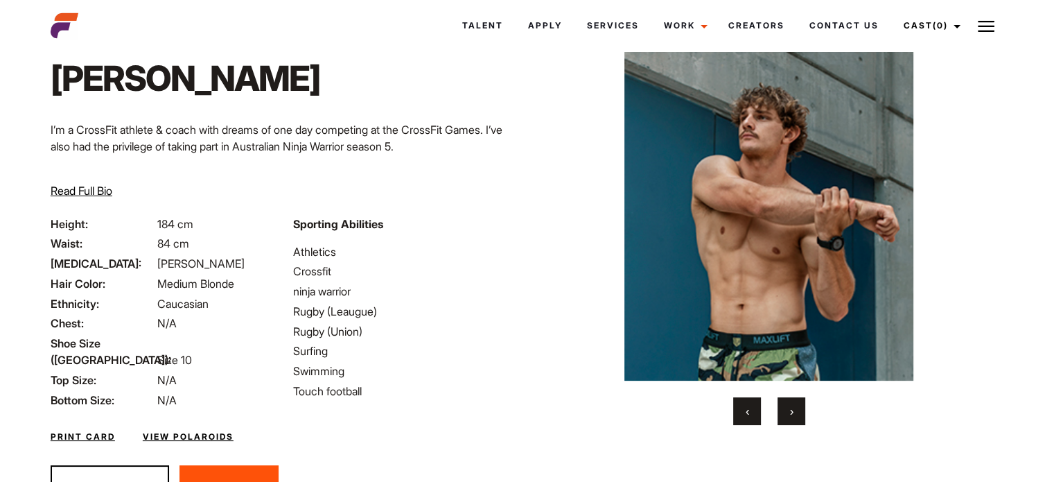
click at [795, 413] on button "›" at bounding box center [792, 411] width 28 height 28
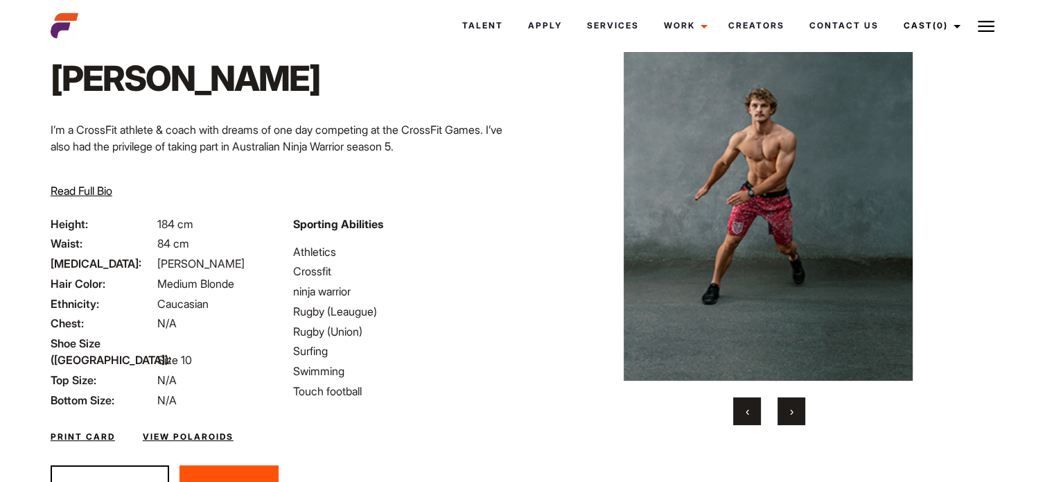
click at [795, 413] on button "›" at bounding box center [792, 411] width 28 height 28
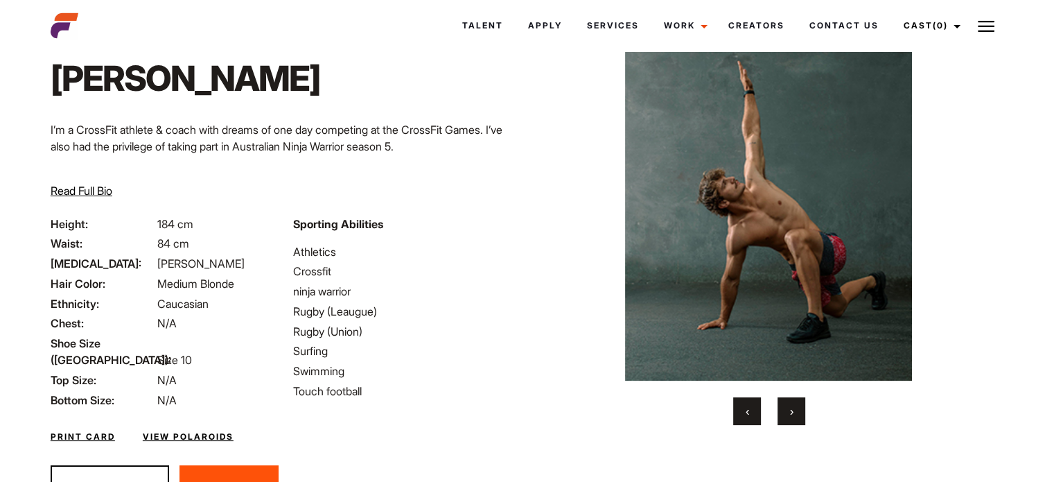
click at [795, 413] on button "›" at bounding box center [792, 411] width 28 height 28
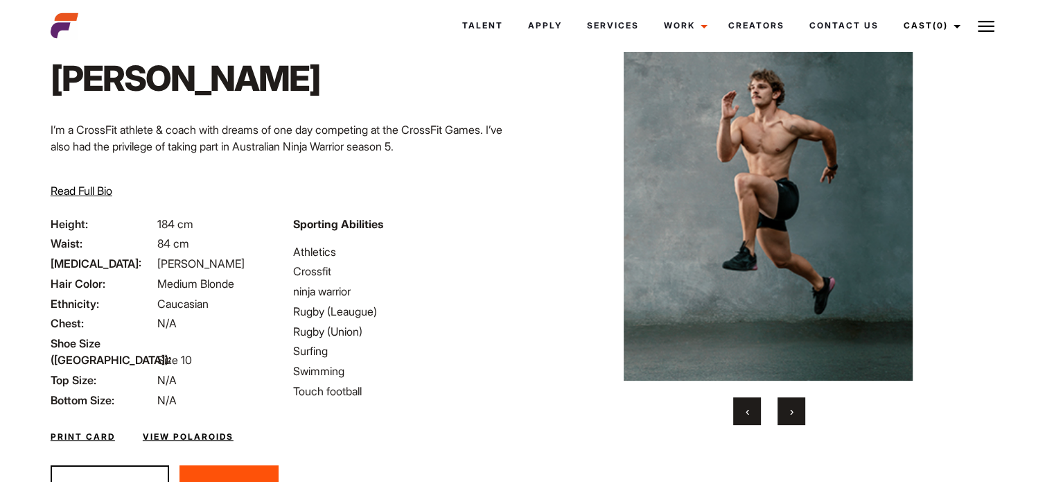
click at [795, 413] on button "›" at bounding box center [792, 411] width 28 height 28
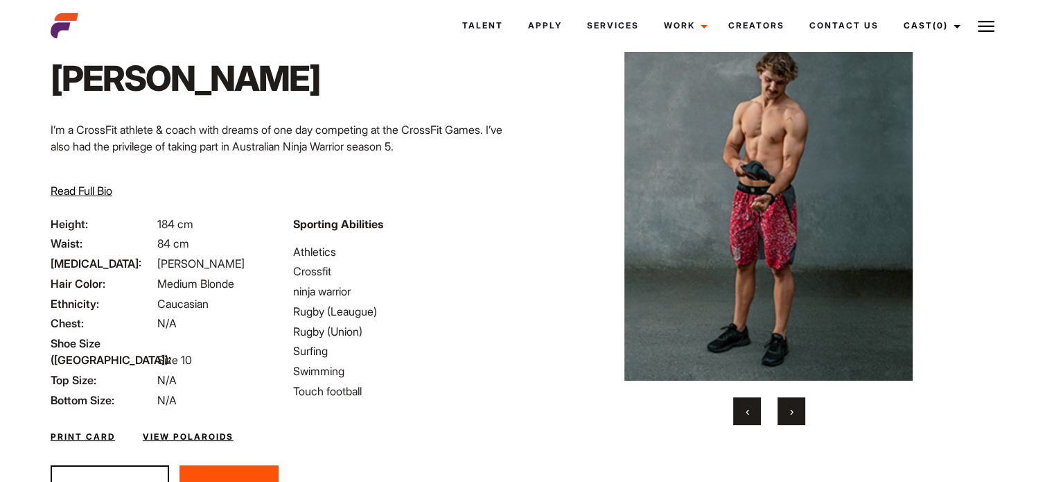
click at [795, 413] on button "›" at bounding box center [792, 411] width 28 height 28
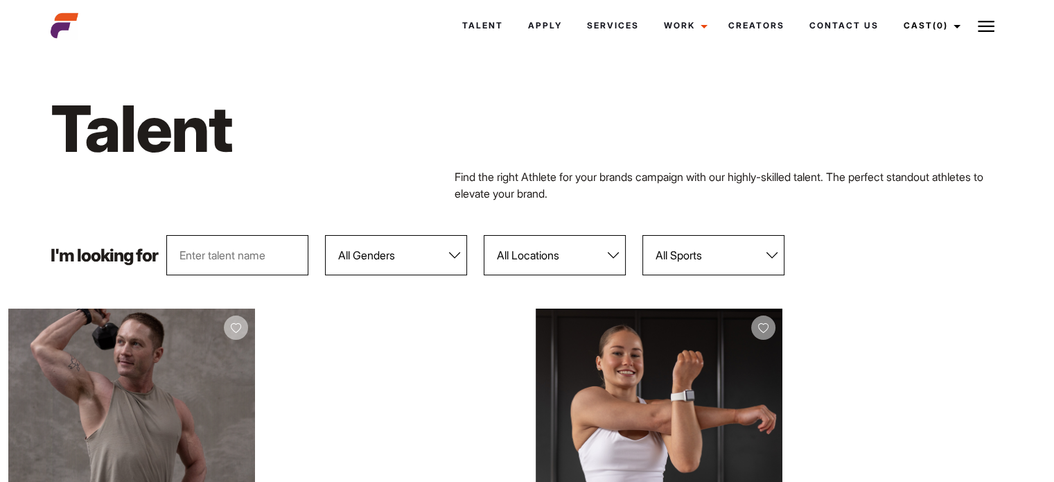
click at [572, 254] on select "All Locations [GEOGRAPHIC_DATA] [GEOGRAPHIC_DATA] [GEOGRAPHIC_DATA] [GEOGRAPHIC…" at bounding box center [555, 255] width 142 height 40
select select "117"
click at [484, 235] on select "All Locations [GEOGRAPHIC_DATA] [GEOGRAPHIC_DATA] [GEOGRAPHIC_DATA] [GEOGRAPHIC…" at bounding box center [555, 255] width 142 height 40
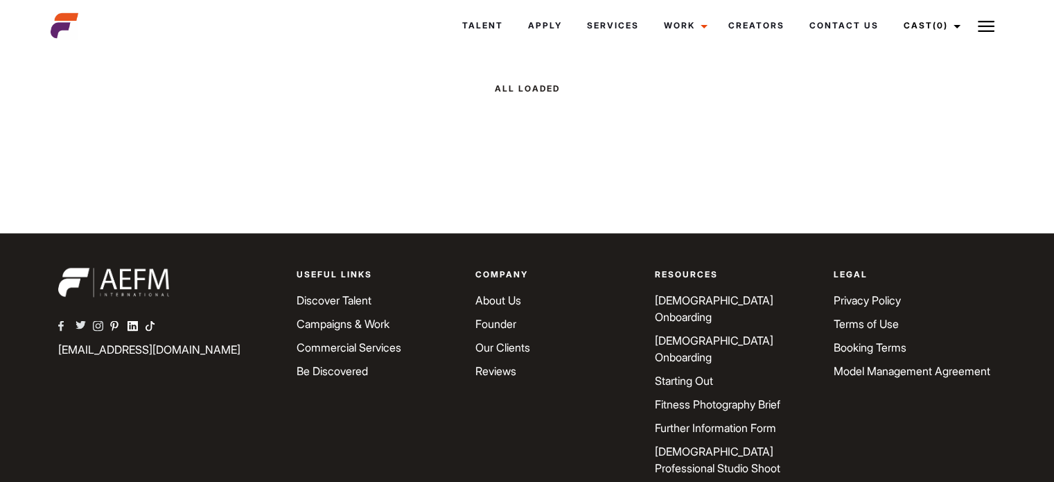
scroll to position [2436, 0]
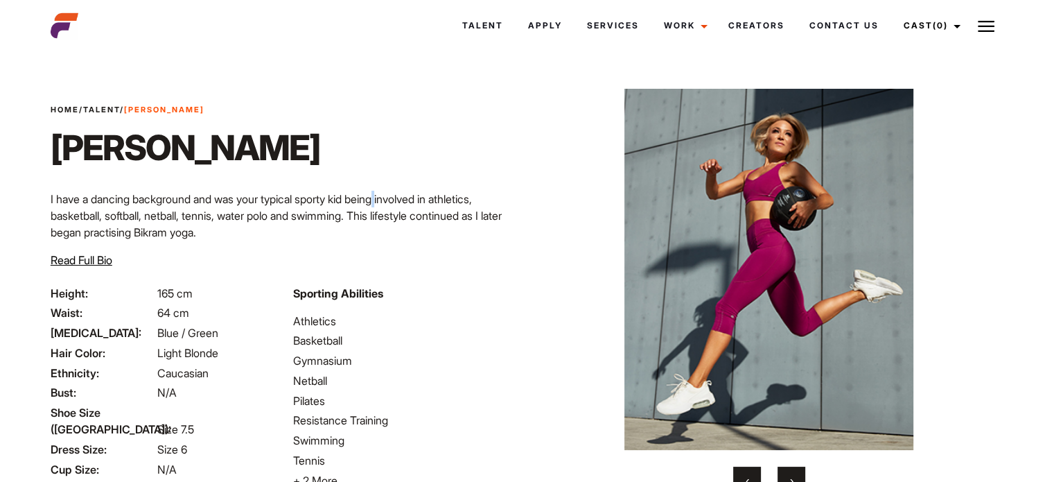
drag, startPoint x: 543, startPoint y: 265, endPoint x: 399, endPoint y: 204, distance: 156.3
click at [399, 204] on p "I have a dancing background and was your typical sporty kid being involved in a…" at bounding box center [285, 216] width 469 height 50
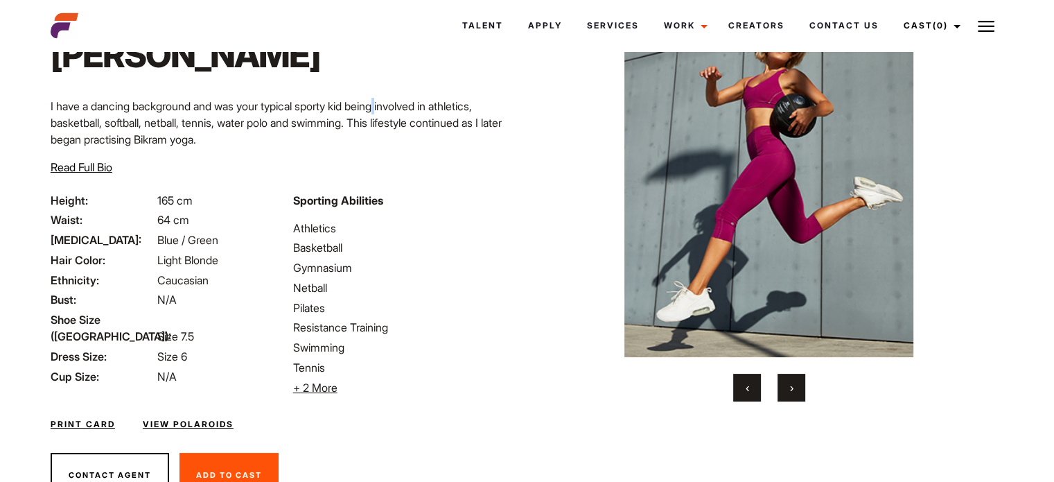
scroll to position [69, 0]
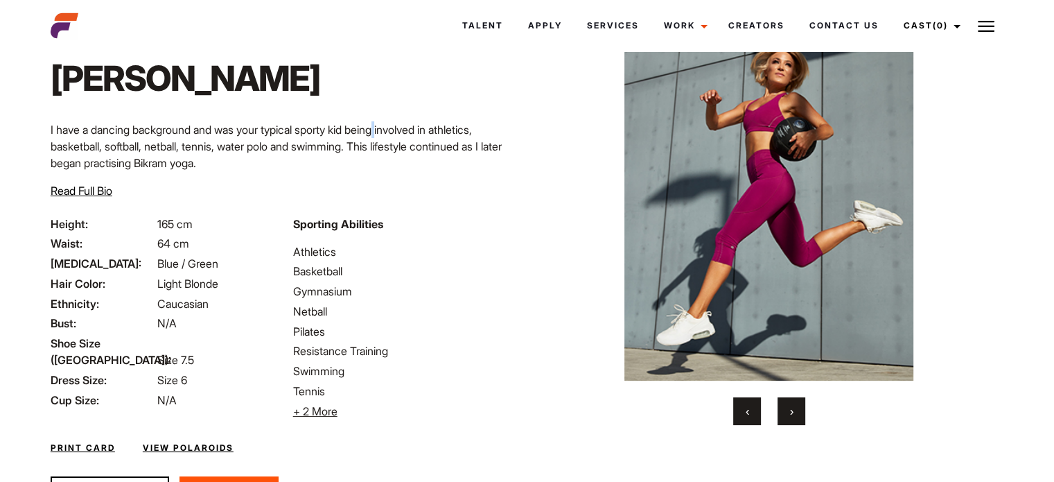
click at [788, 407] on button "›" at bounding box center [792, 411] width 28 height 28
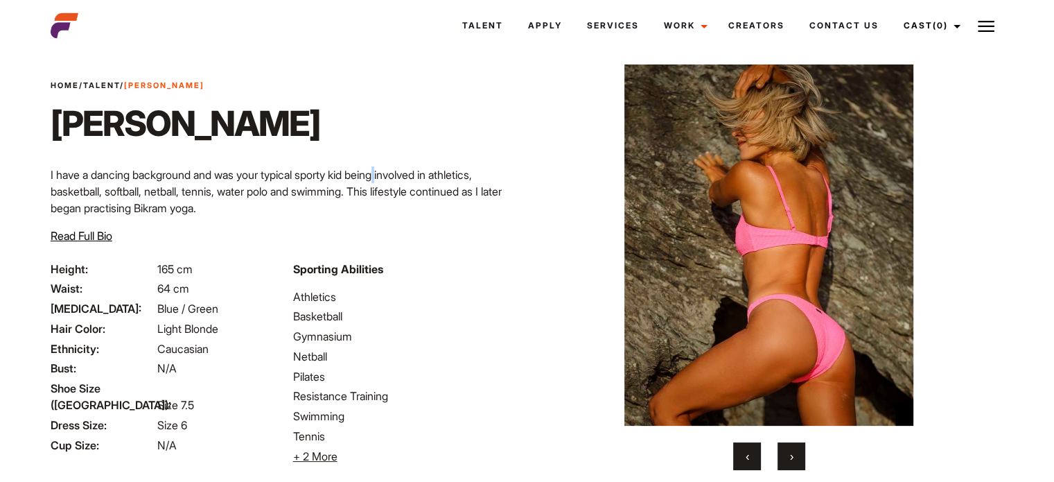
scroll to position [0, 0]
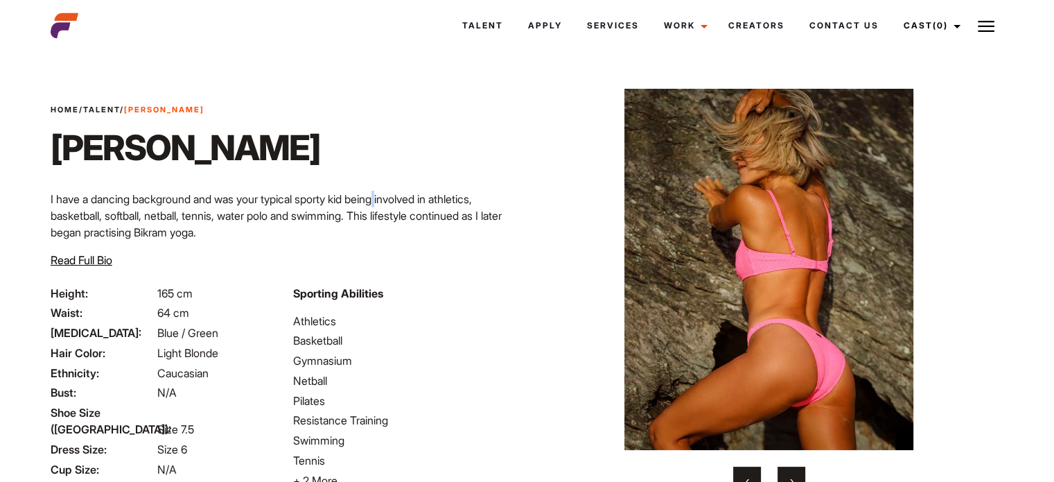
click at [798, 474] on button "›" at bounding box center [792, 480] width 28 height 28
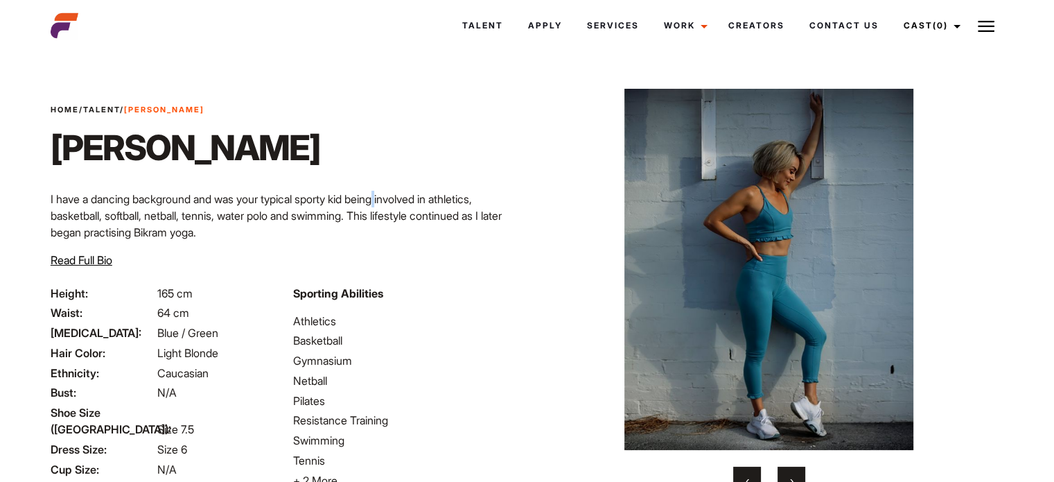
click at [798, 474] on button "›" at bounding box center [792, 480] width 28 height 28
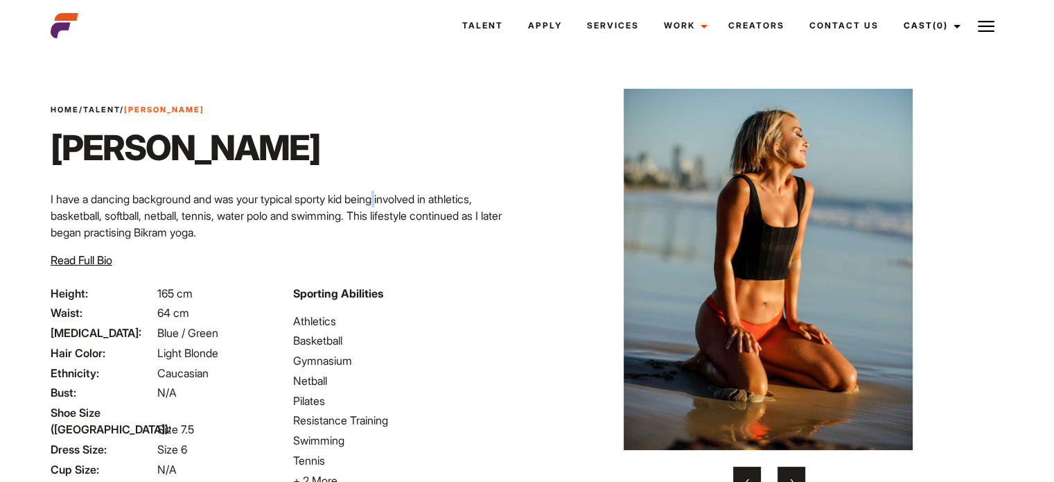
click at [798, 474] on button "›" at bounding box center [792, 480] width 28 height 28
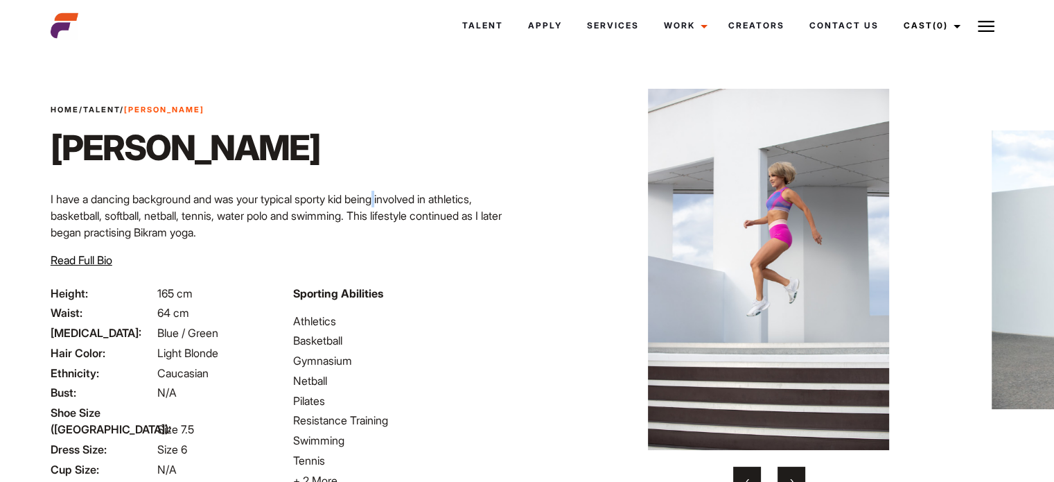
click at [798, 474] on button "›" at bounding box center [792, 480] width 28 height 28
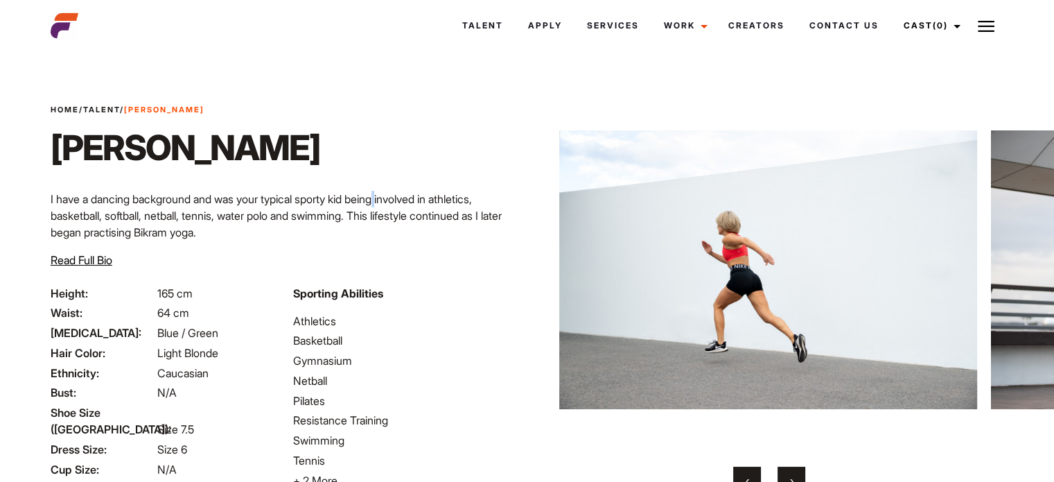
click at [798, 474] on button "›" at bounding box center [792, 480] width 28 height 28
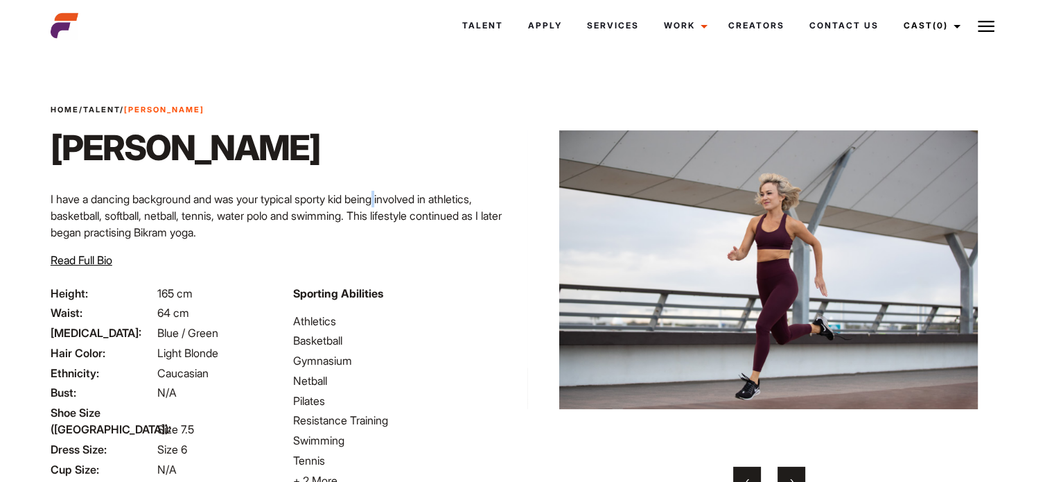
click at [798, 474] on button "›" at bounding box center [792, 480] width 28 height 28
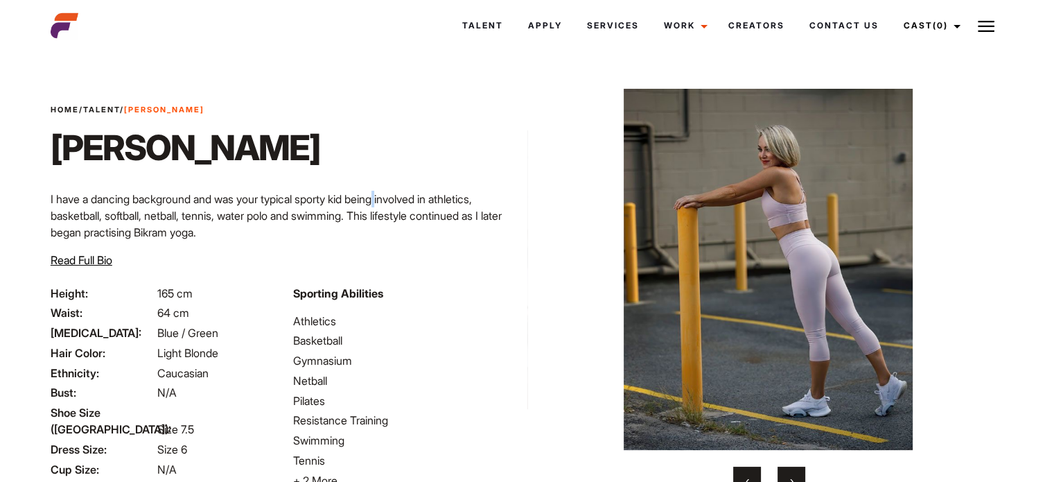
click at [798, 474] on button "›" at bounding box center [792, 480] width 28 height 28
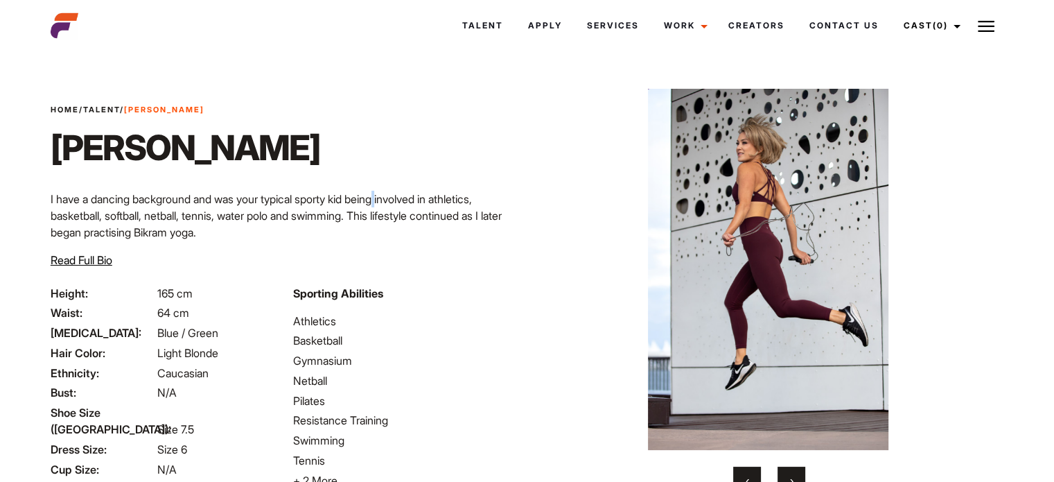
click at [798, 474] on button "›" at bounding box center [792, 480] width 28 height 28
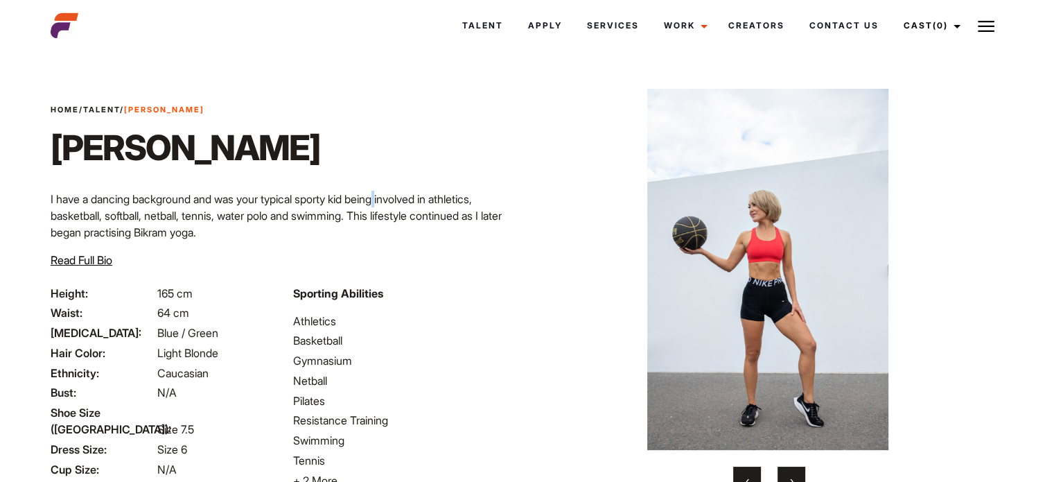
click at [798, 474] on button "›" at bounding box center [792, 480] width 28 height 28
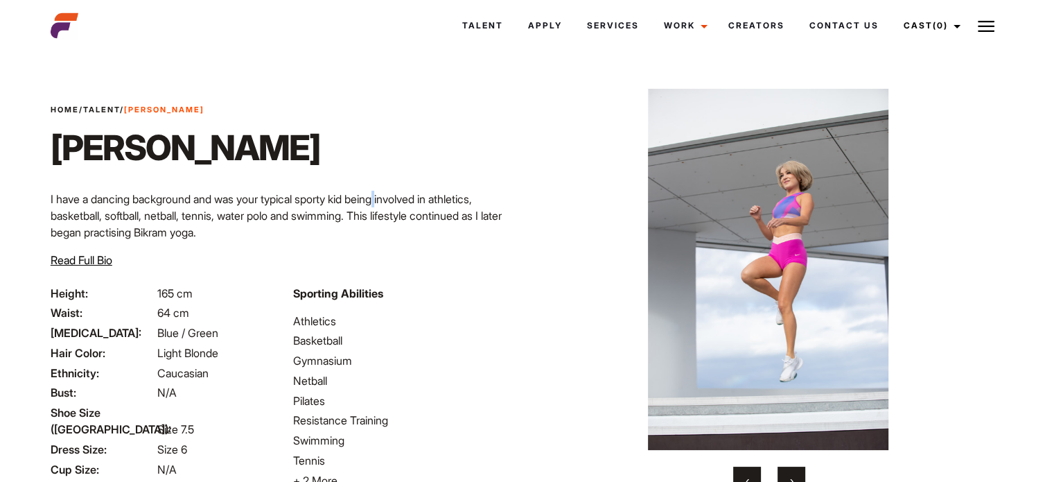
click at [798, 474] on button "›" at bounding box center [792, 480] width 28 height 28
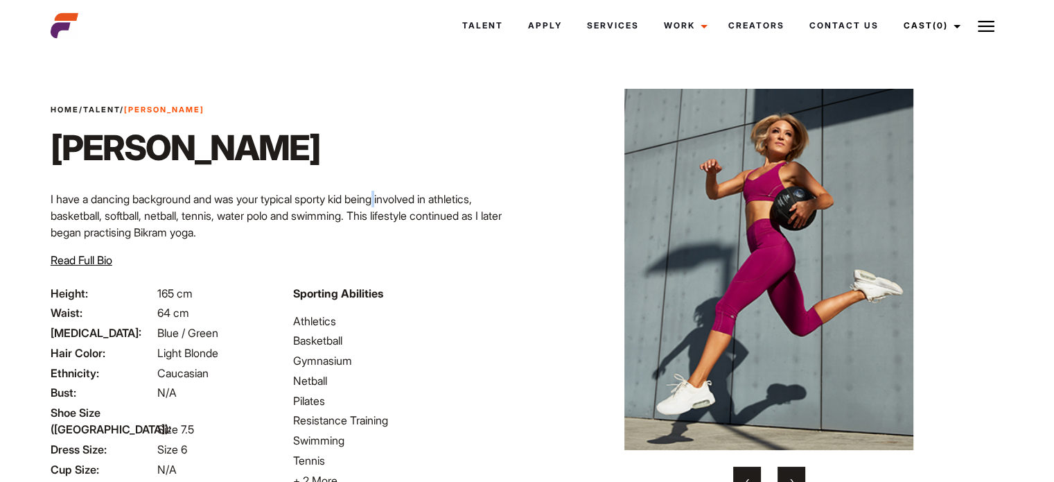
click at [798, 474] on button "›" at bounding box center [792, 480] width 28 height 28
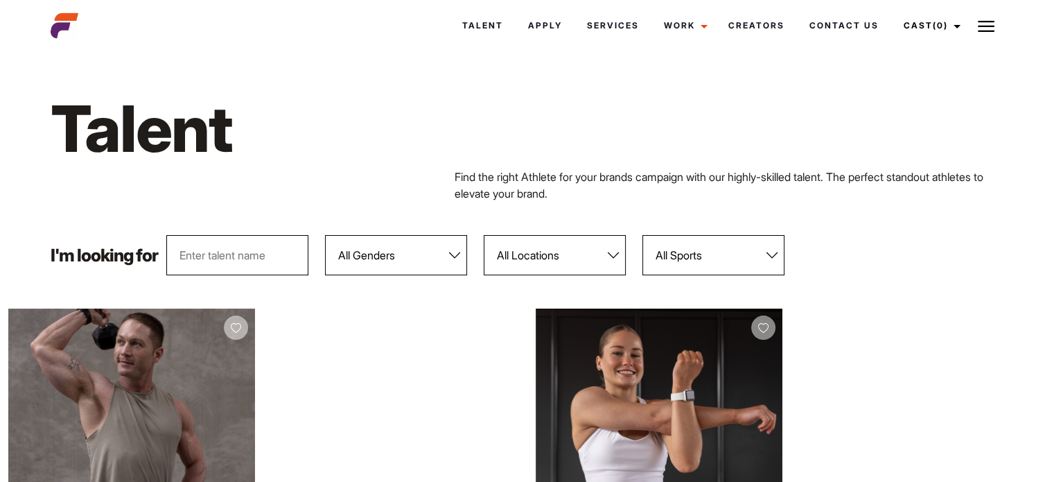
click at [552, 251] on select "All Locations Adelaide Brisbane Darwin Gold Coast Melbourne Perth Sunshine Coas…" at bounding box center [555, 255] width 142 height 40
click at [484, 235] on select "All Locations Adelaide Brisbane Darwin Gold Coast Melbourne Perth Sunshine Coas…" at bounding box center [555, 255] width 142 height 40
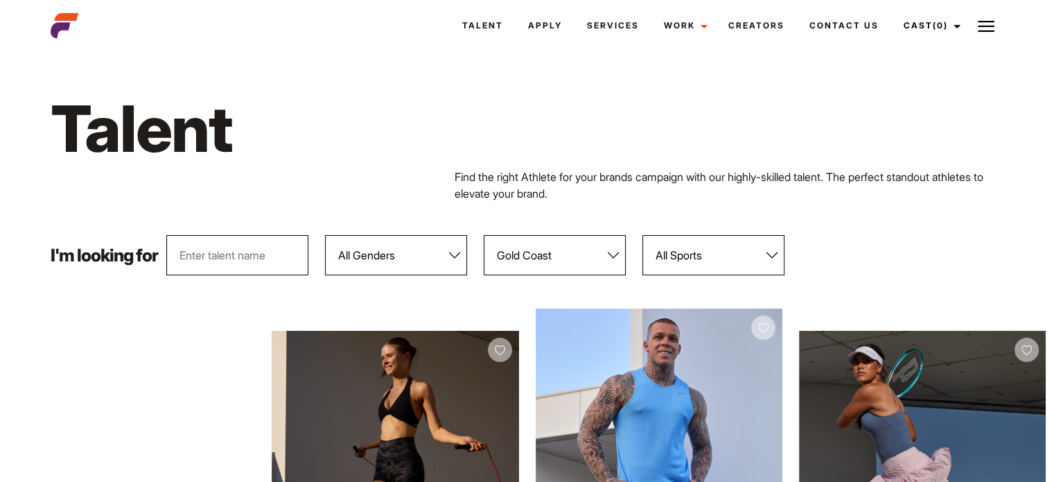
click at [505, 260] on select "All Locations Adelaide Brisbane Darwin Gold Coast Melbourne Perth Sunshine Coas…" at bounding box center [555, 255] width 142 height 40
select select "113"
click at [484, 235] on select "All Locations Adelaide Brisbane Darwin Gold Coast Melbourne Perth Sunshine Coas…" at bounding box center [555, 255] width 142 height 40
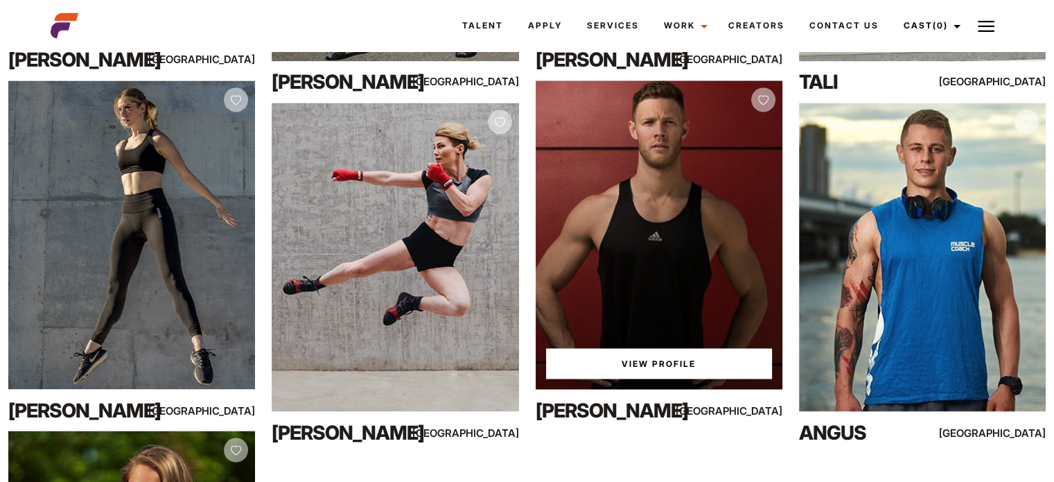
scroll to position [2305, 0]
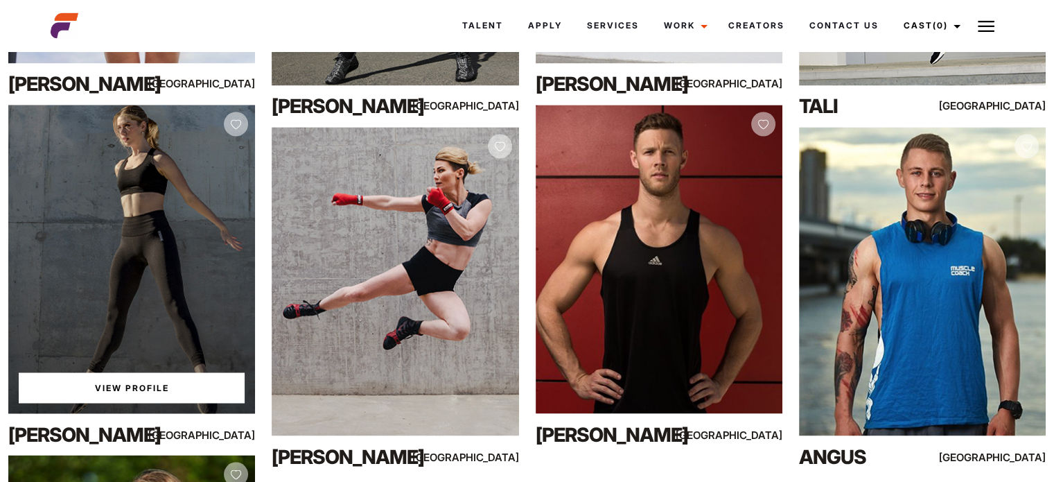
drag, startPoint x: 167, startPoint y: 284, endPoint x: 174, endPoint y: 395, distance: 111.1
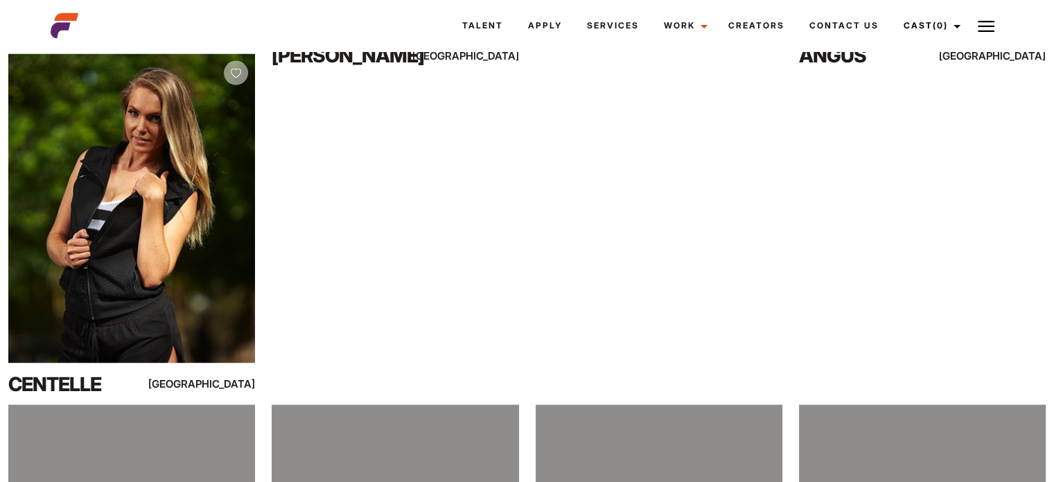
scroll to position [2998, 0]
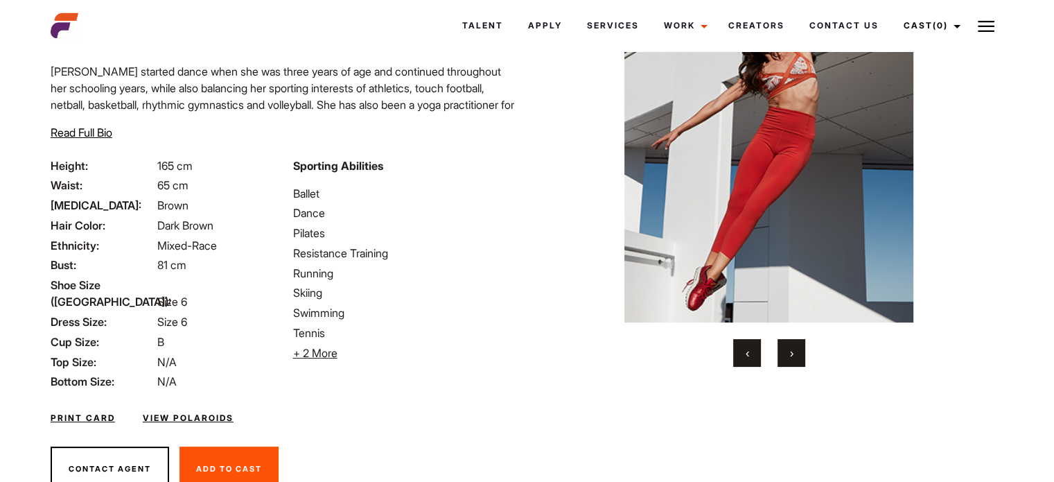
scroll to position [95, 0]
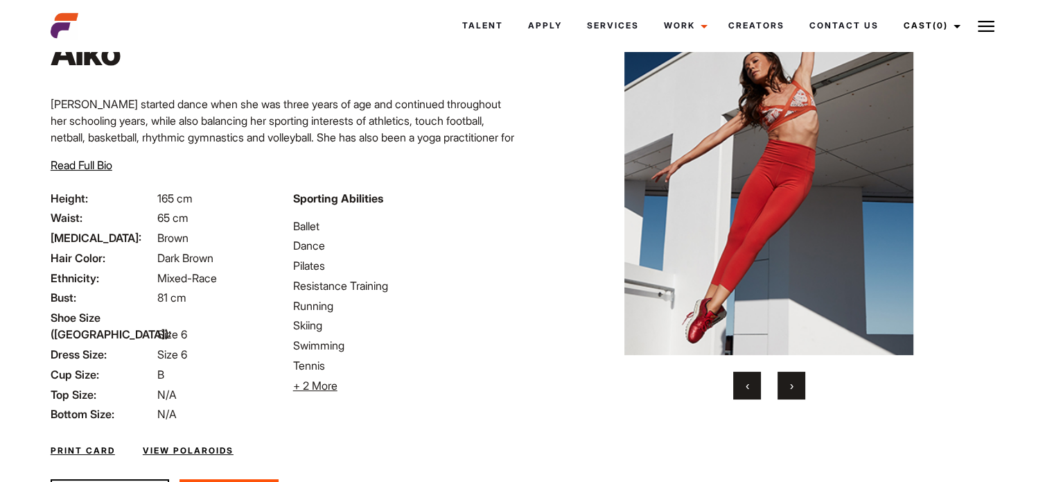
click at [791, 385] on span "›" at bounding box center [791, 385] width 3 height 14
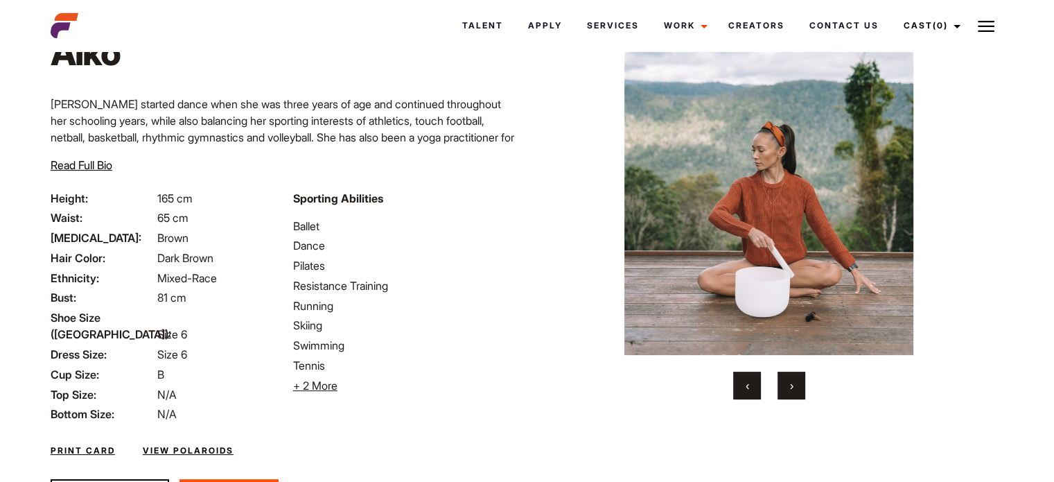
click at [791, 378] on button "›" at bounding box center [792, 386] width 28 height 28
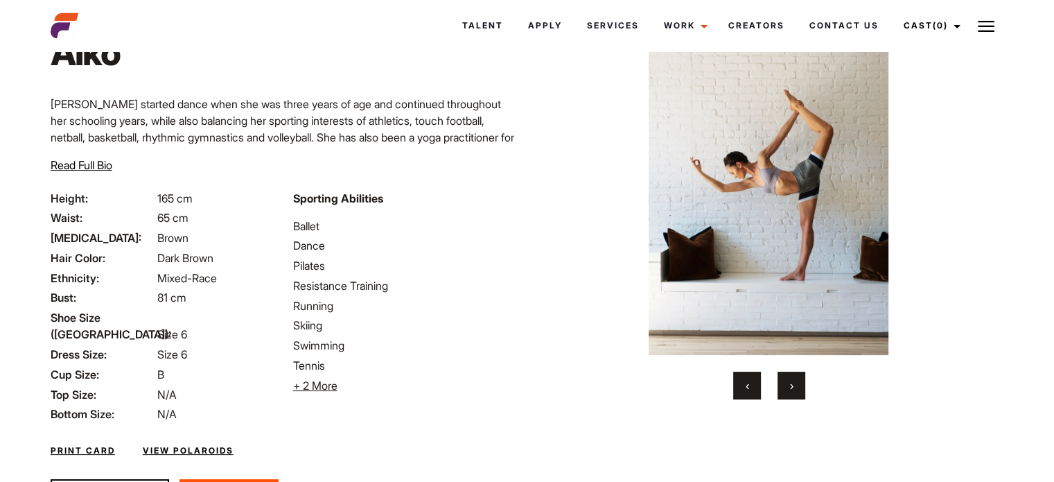
click at [791, 378] on button "›" at bounding box center [792, 386] width 28 height 28
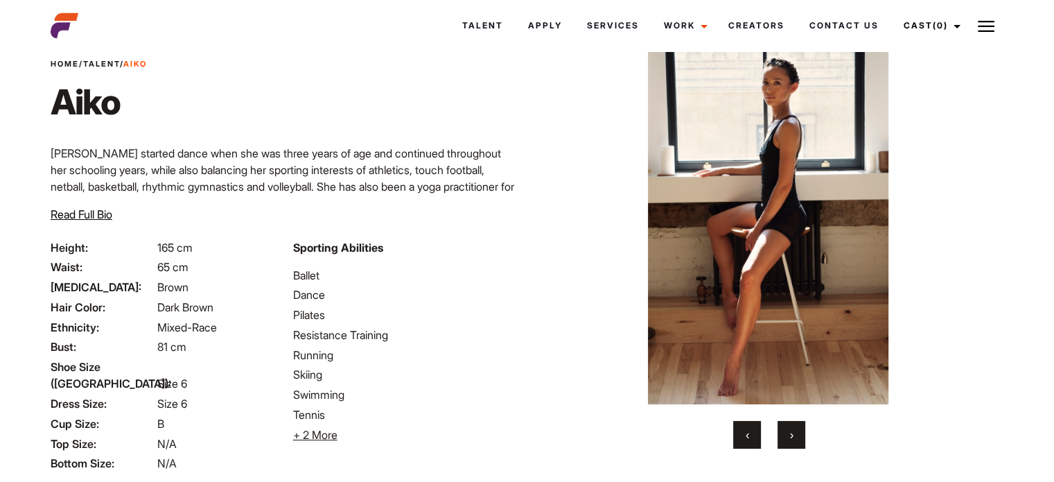
scroll to position [69, 0]
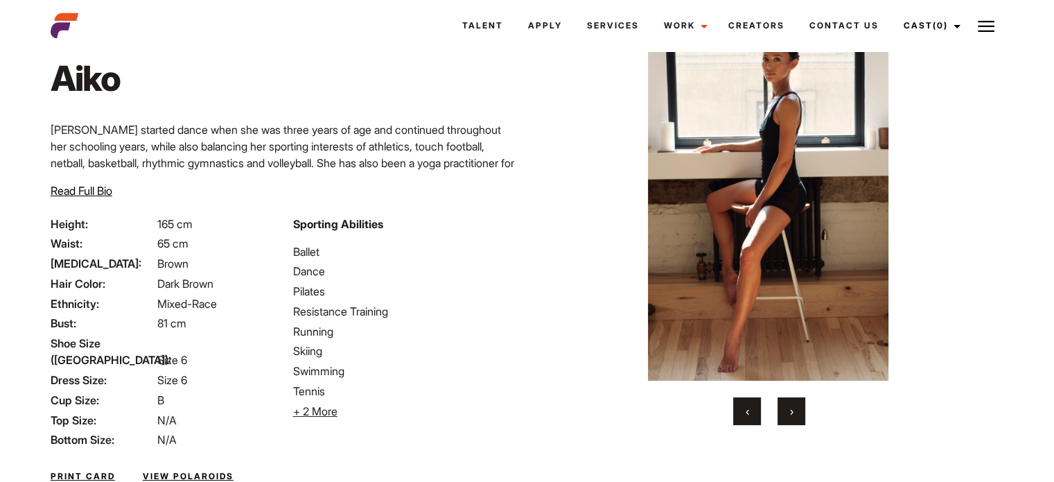
click at [790, 415] on span "›" at bounding box center [791, 411] width 3 height 14
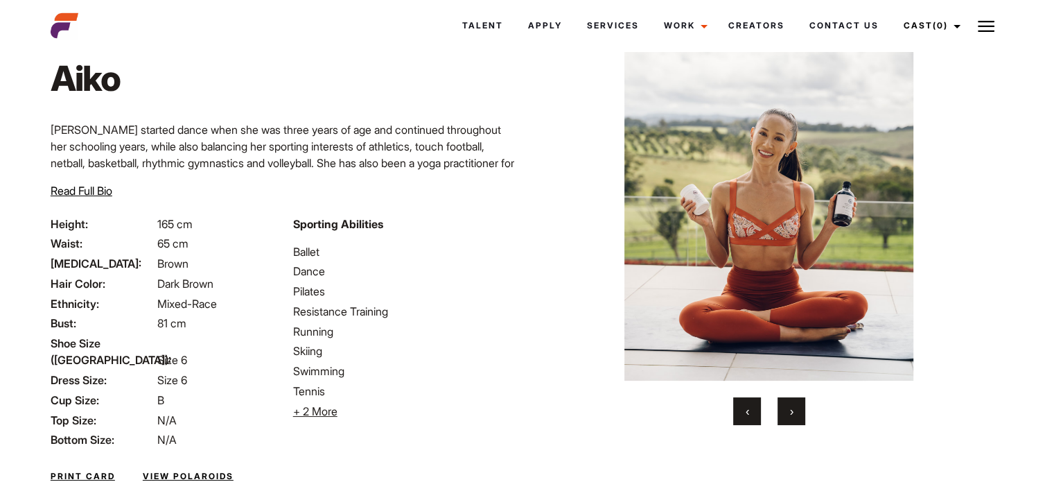
click at [790, 415] on span "›" at bounding box center [791, 411] width 3 height 14
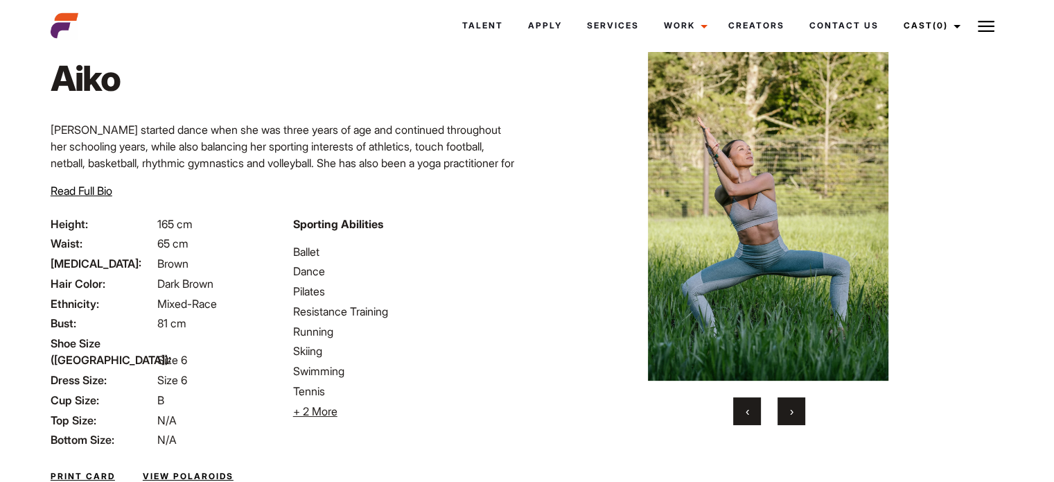
click at [790, 415] on span "›" at bounding box center [791, 411] width 3 height 14
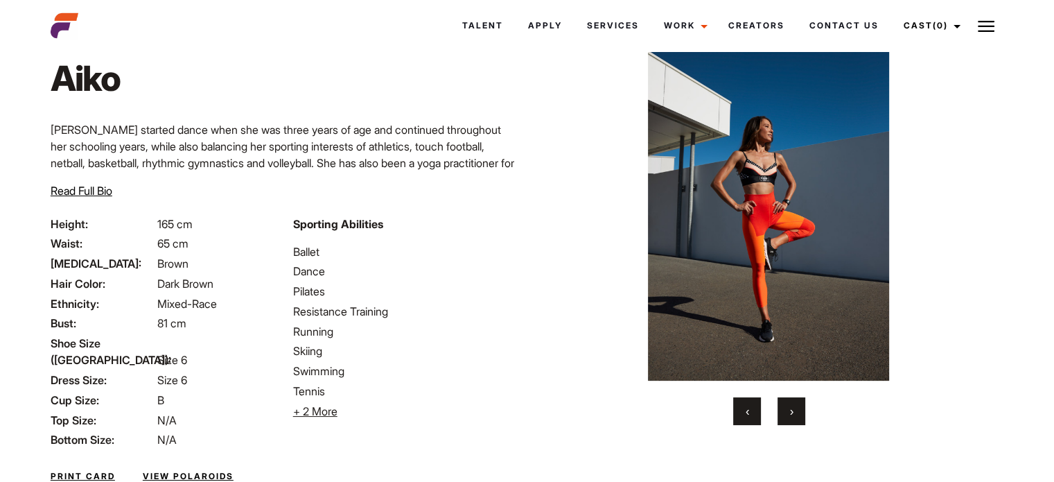
click at [790, 414] on span "›" at bounding box center [791, 411] width 3 height 14
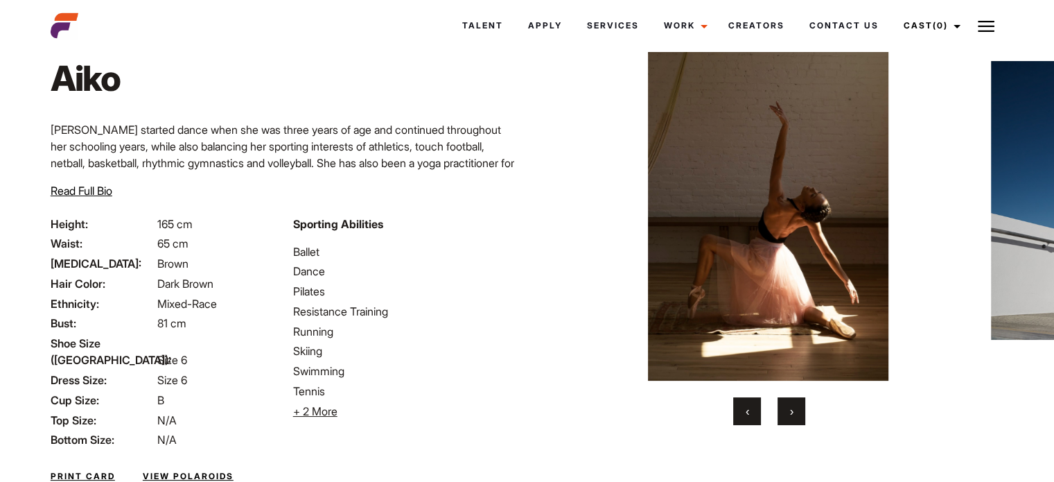
click at [790, 414] on span "›" at bounding box center [791, 411] width 3 height 14
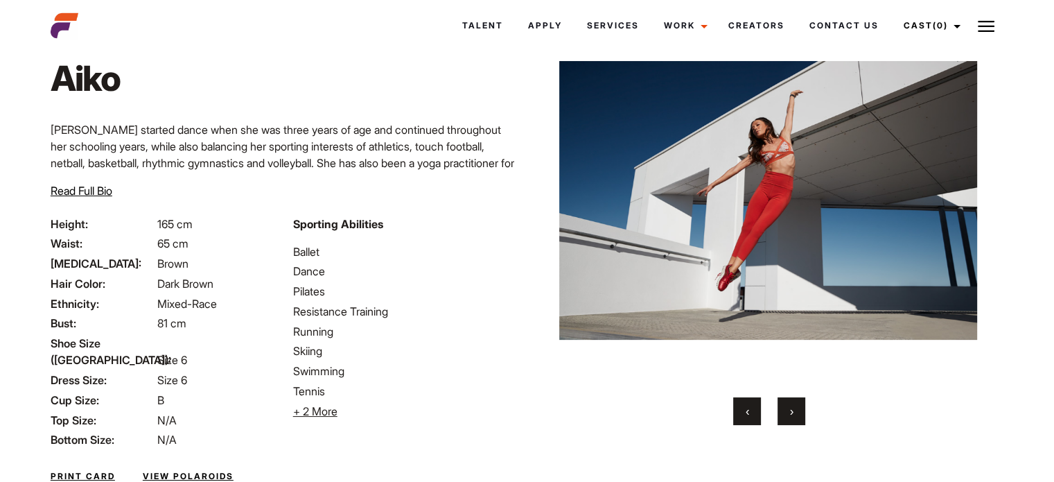
click at [790, 414] on span "›" at bounding box center [791, 411] width 3 height 14
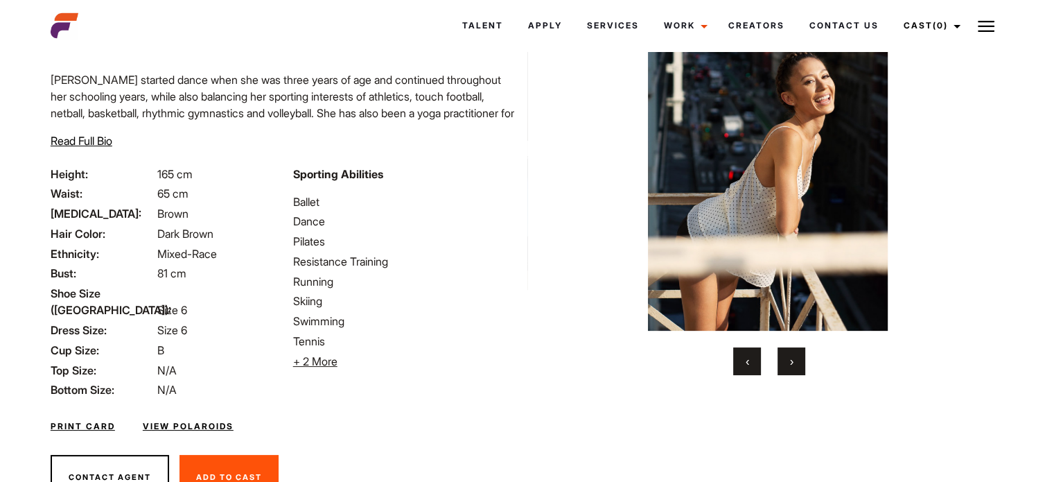
scroll to position [95, 0]
